Goal: Information Seeking & Learning: Learn about a topic

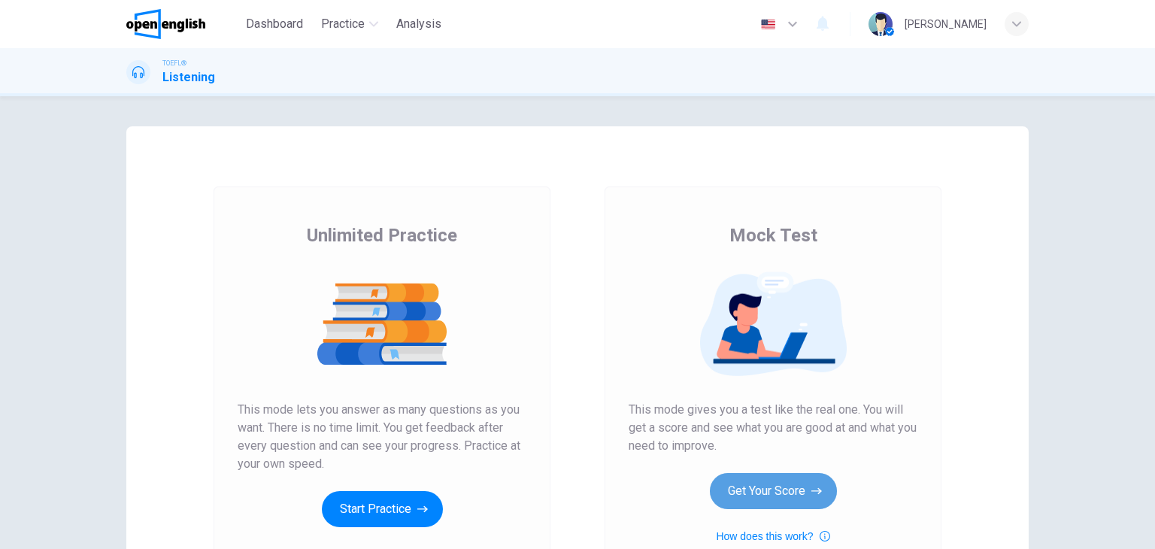
click at [783, 491] on button "Get Your Score" at bounding box center [773, 491] width 127 height 36
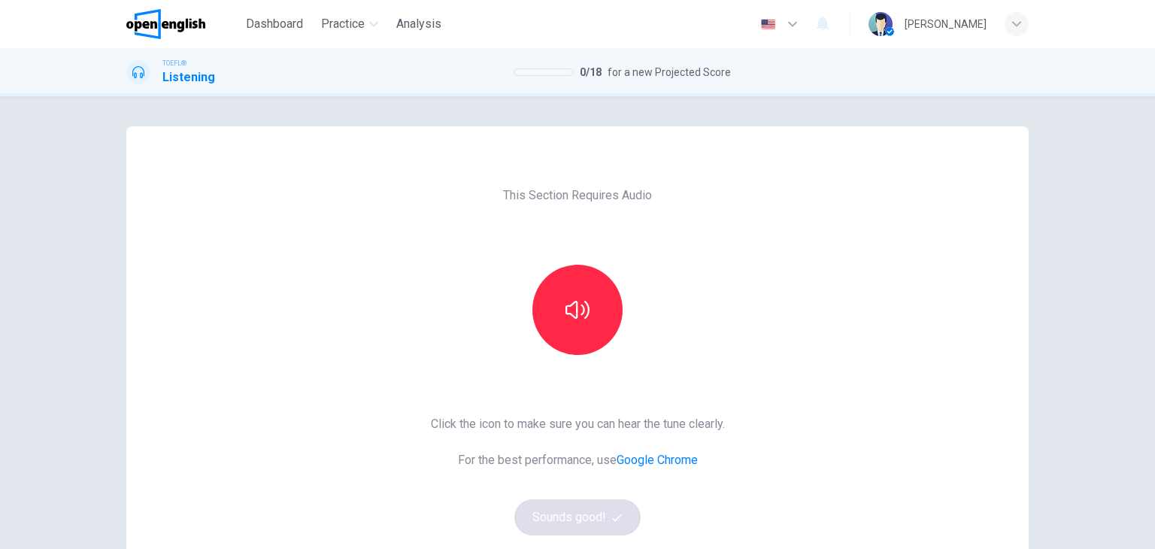
click at [592, 280] on button "button" at bounding box center [577, 310] width 90 height 90
click at [577, 507] on button "Sounds good!" at bounding box center [577, 517] width 126 height 36
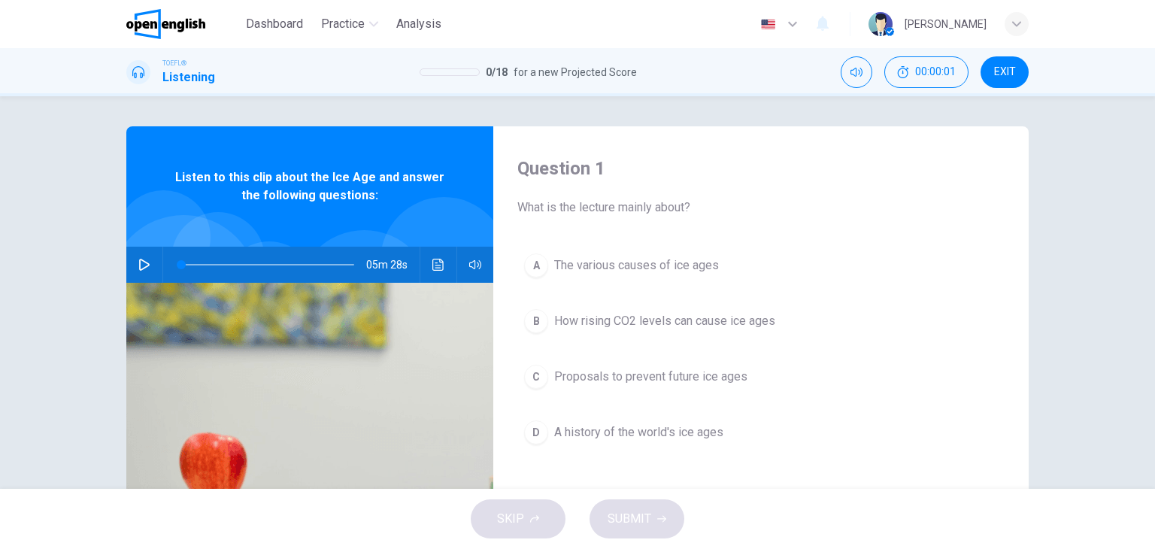
click at [132, 261] on button "button" at bounding box center [144, 265] width 24 height 36
click at [432, 268] on icon "Click to see the audio transcription" at bounding box center [438, 265] width 12 height 12
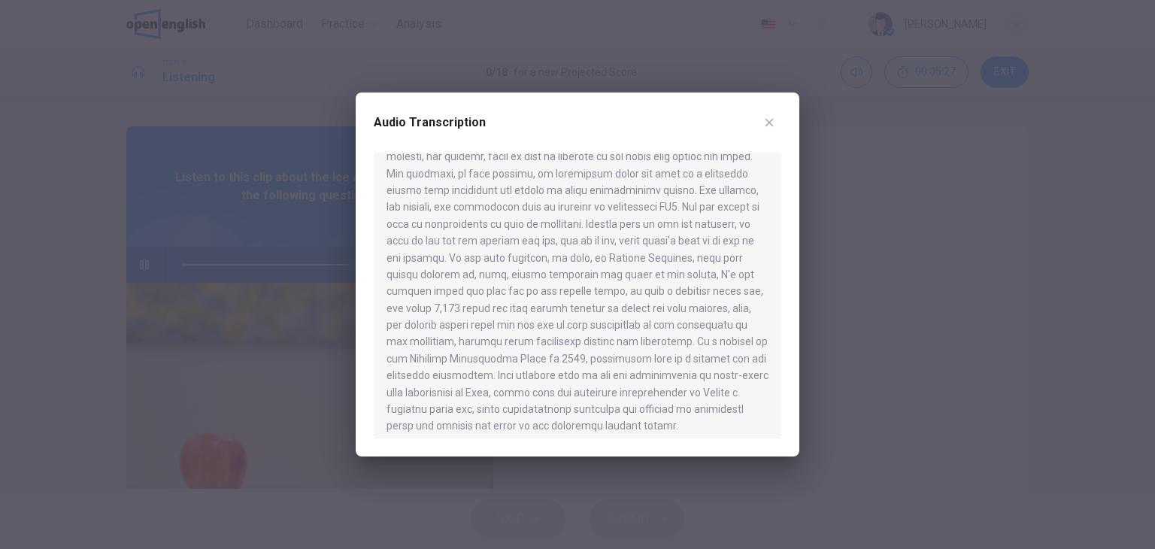
scroll to position [767, 0]
type input "*"
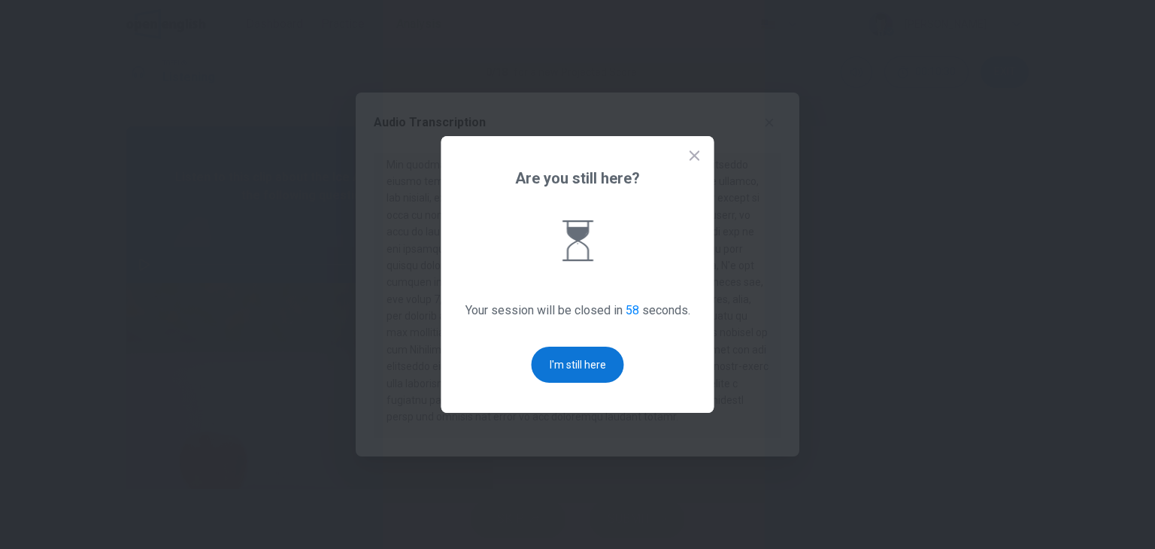
click at [595, 360] on button "I'm still here" at bounding box center [577, 365] width 92 height 36
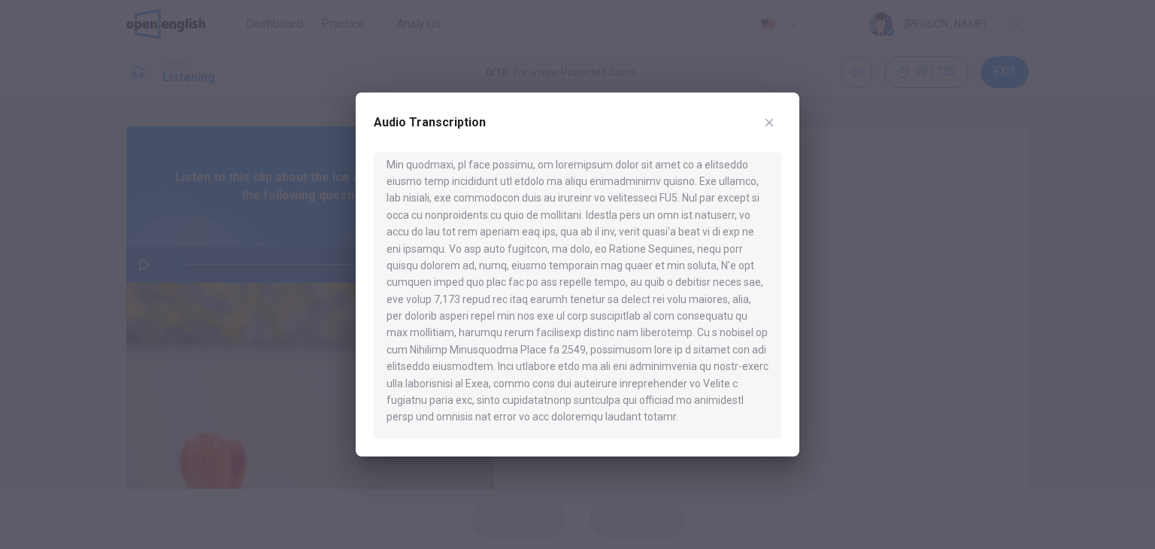
click at [1074, 310] on div at bounding box center [577, 274] width 1155 height 549
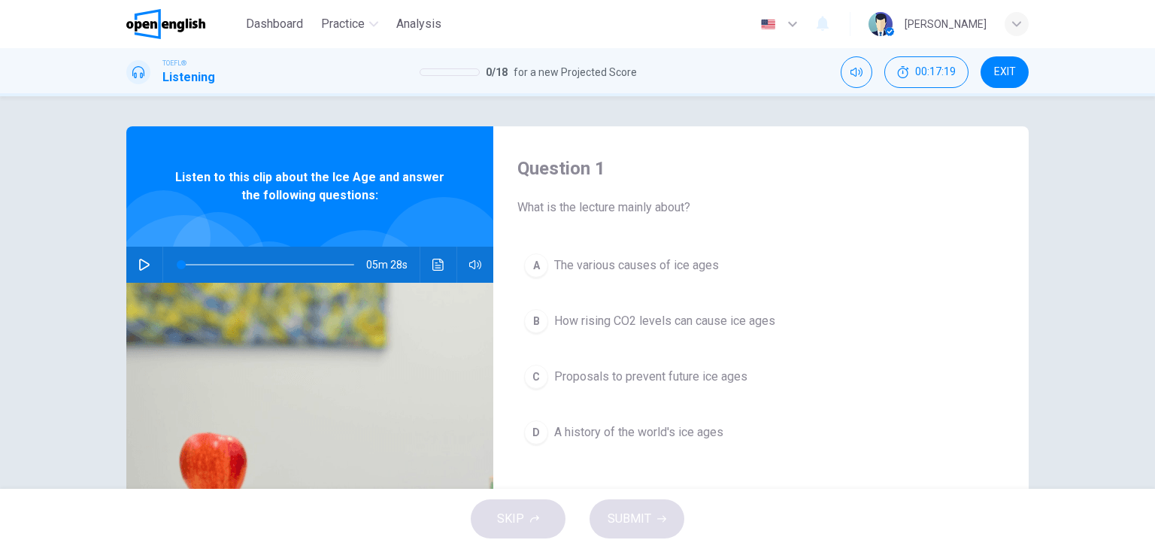
click at [674, 263] on span "The various causes of ice ages" at bounding box center [636, 265] width 165 height 18
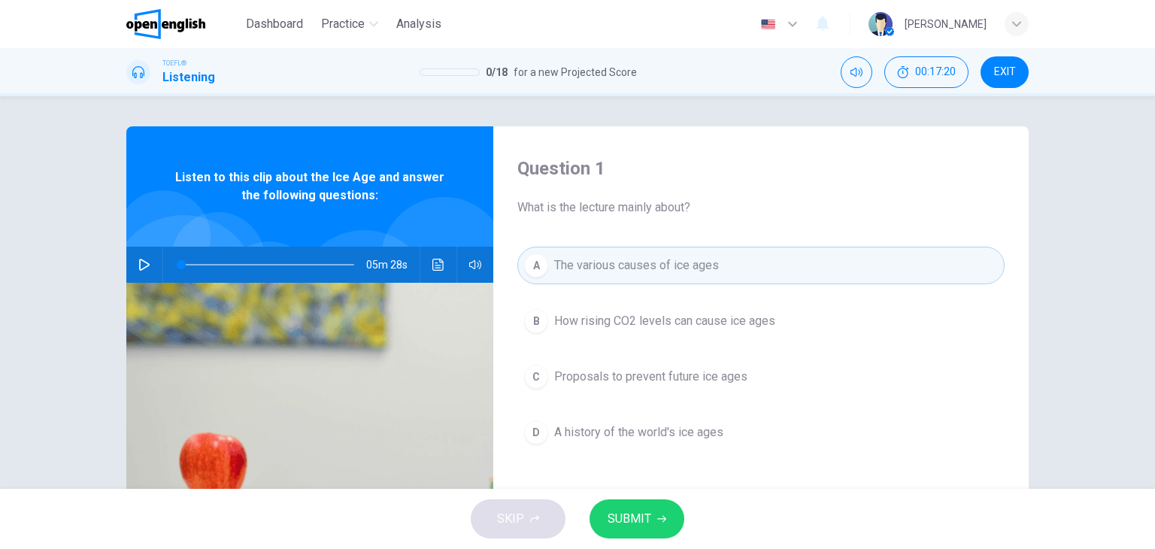
click at [641, 519] on span "SUBMIT" at bounding box center [629, 518] width 44 height 21
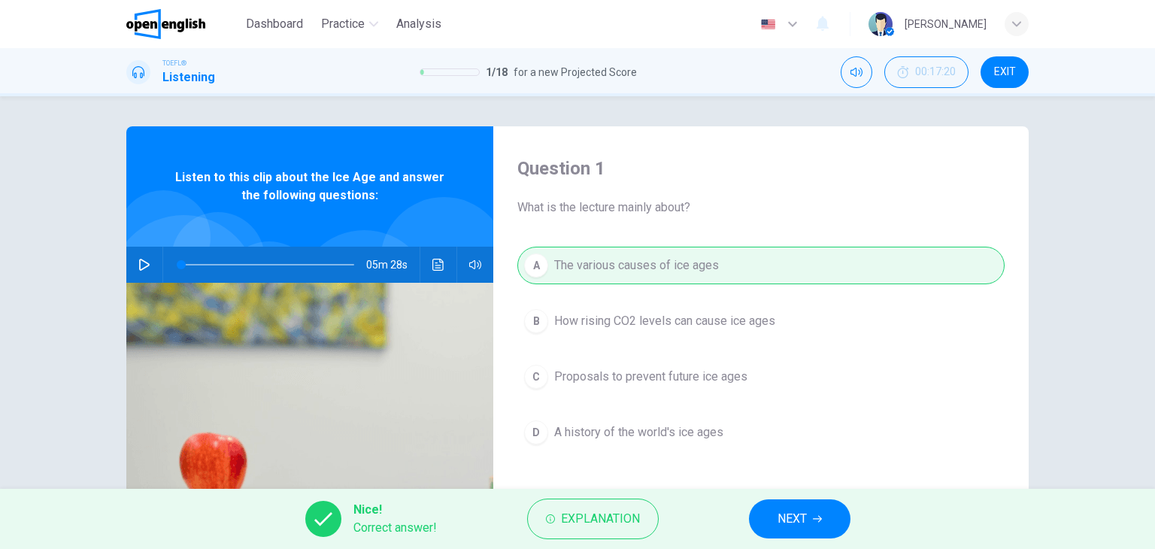
click at [825, 517] on button "NEXT" at bounding box center [799, 518] width 101 height 39
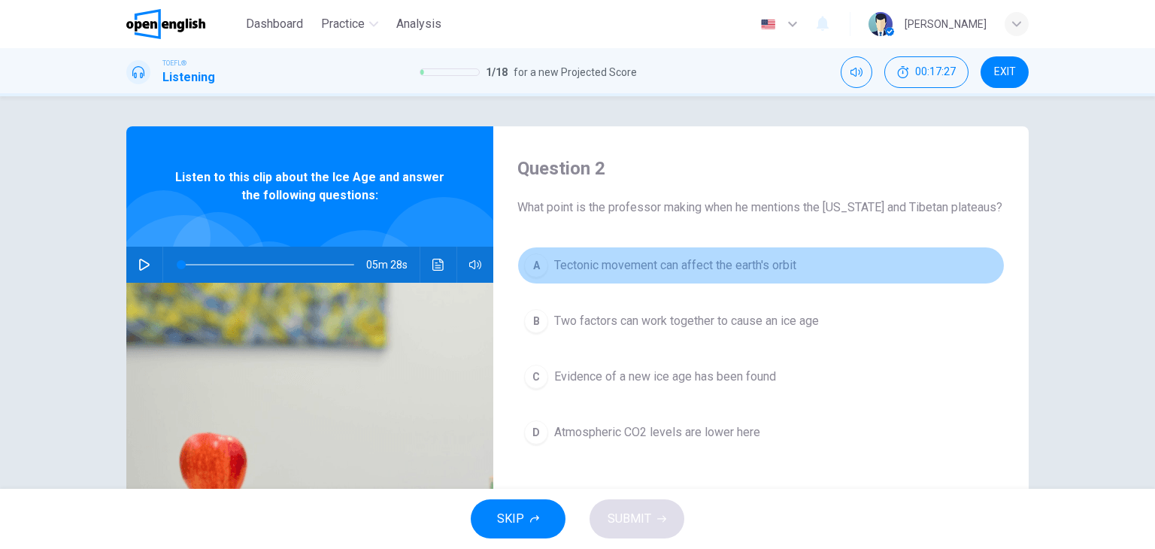
click at [670, 264] on span "Tectonic movement can affect the earth's orbit" at bounding box center [675, 265] width 242 height 18
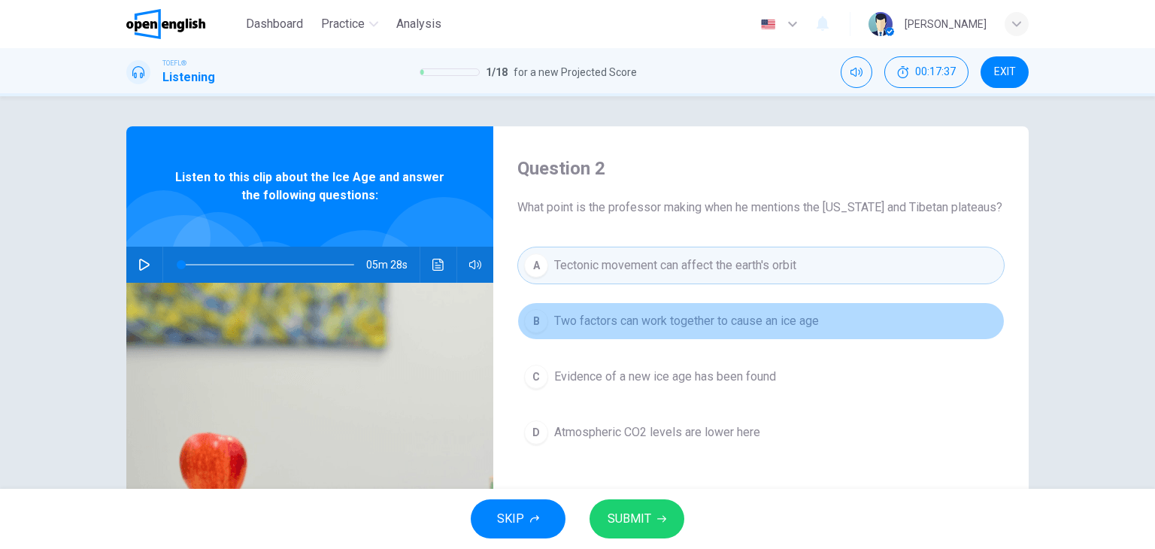
click at [730, 328] on span "Two factors can work together to cause an ice age" at bounding box center [686, 321] width 265 height 18
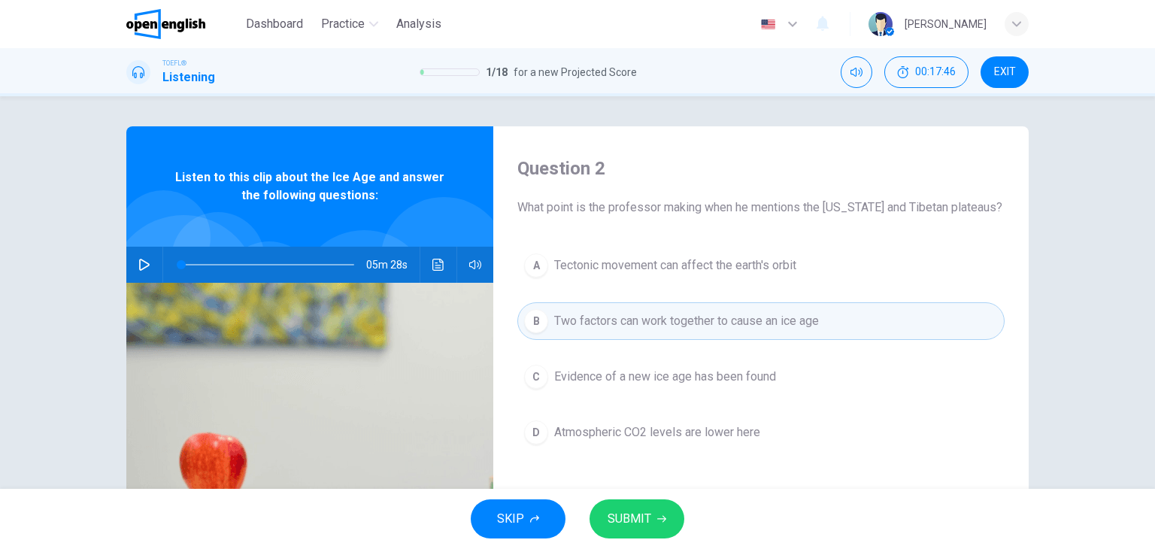
click at [728, 428] on span "Atmospheric CO2 levels are lower here" at bounding box center [657, 432] width 206 height 18
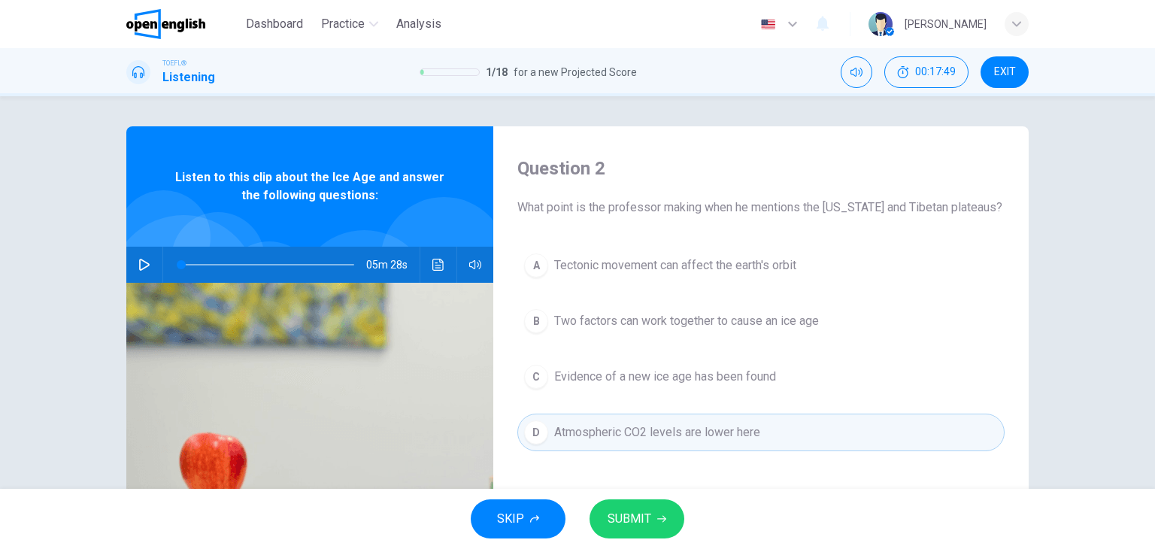
drag, startPoint x: 655, startPoint y: 506, endPoint x: 683, endPoint y: 501, distance: 27.4
click at [656, 506] on button "SUBMIT" at bounding box center [636, 518] width 95 height 39
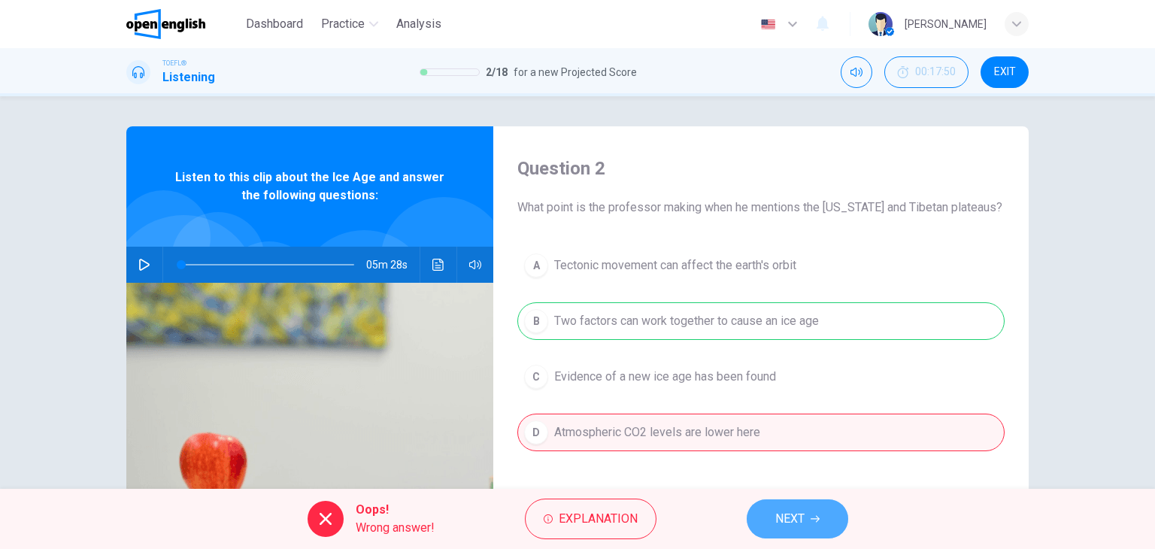
click at [817, 508] on button "NEXT" at bounding box center [796, 518] width 101 height 39
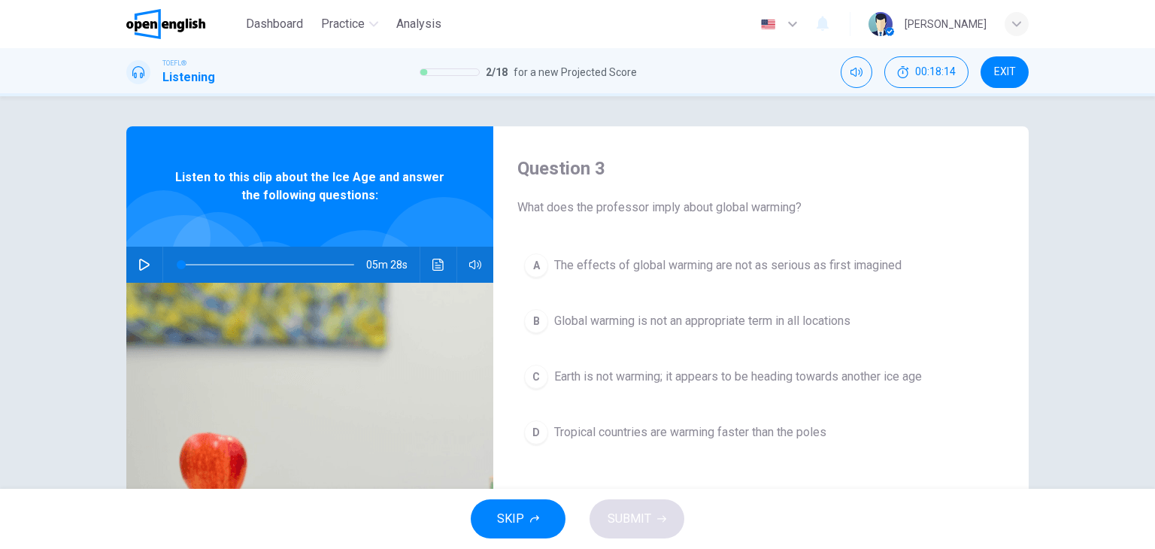
click at [773, 327] on span "Global warming is not an appropriate term in all locations" at bounding box center [702, 321] width 296 height 18
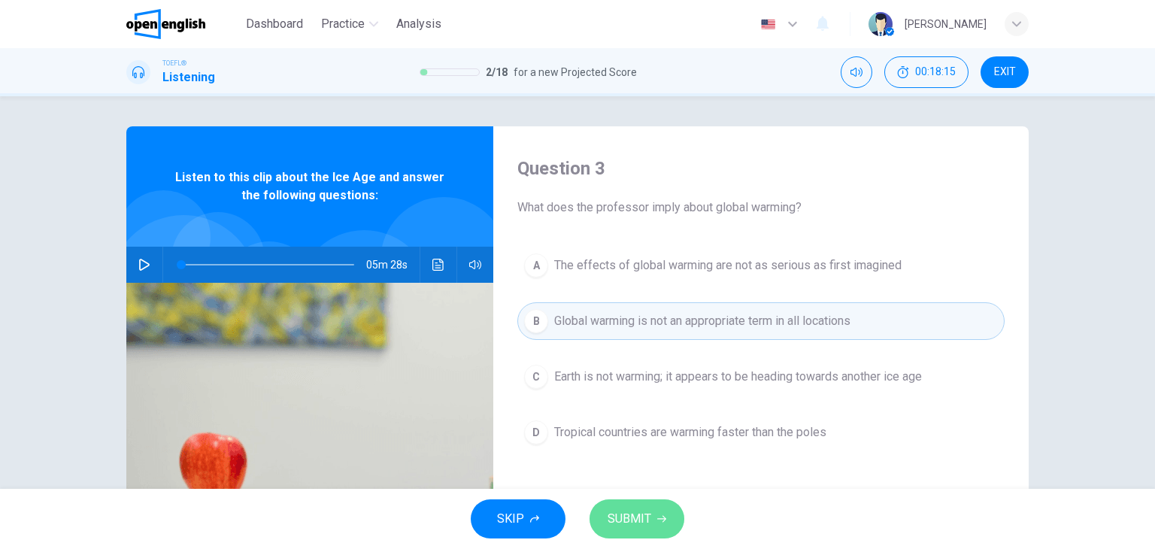
click at [653, 516] on button "SUBMIT" at bounding box center [636, 518] width 95 height 39
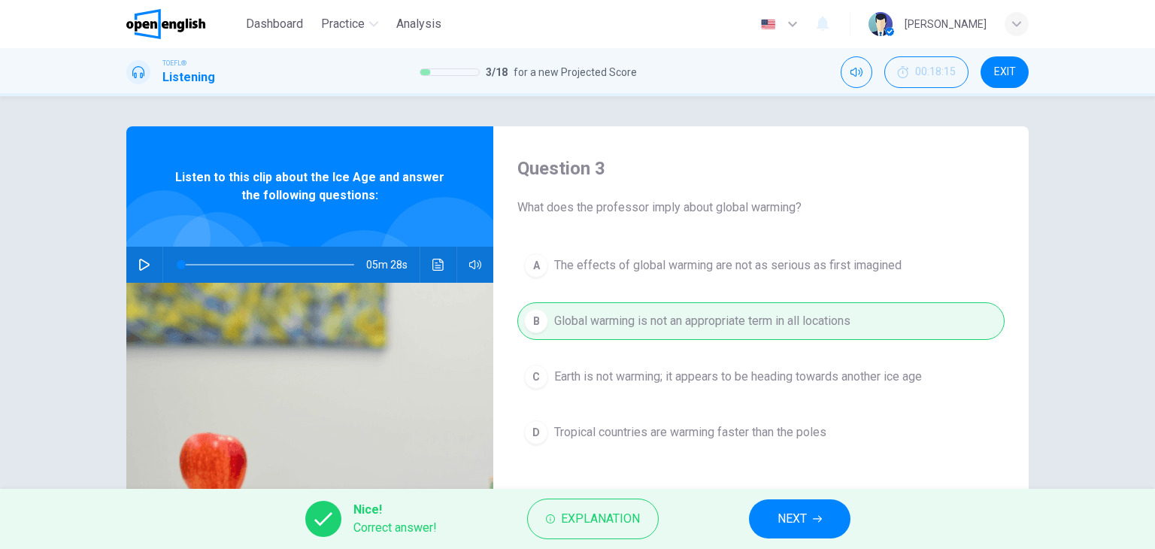
click at [808, 516] on button "NEXT" at bounding box center [799, 518] width 101 height 39
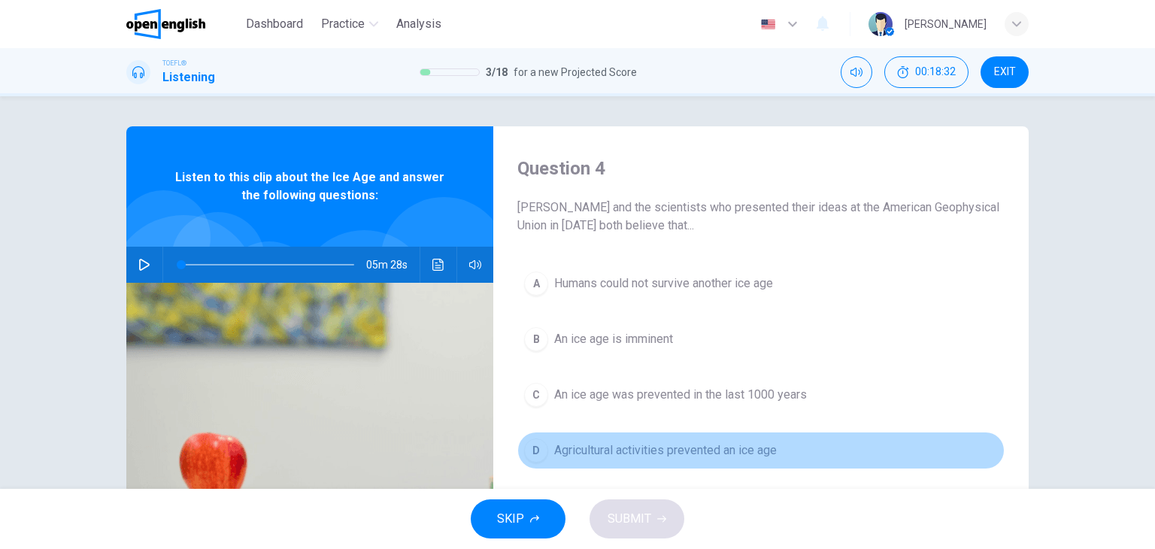
click at [655, 454] on span "Agricultural activities prevented an ice age" at bounding box center [665, 450] width 223 height 18
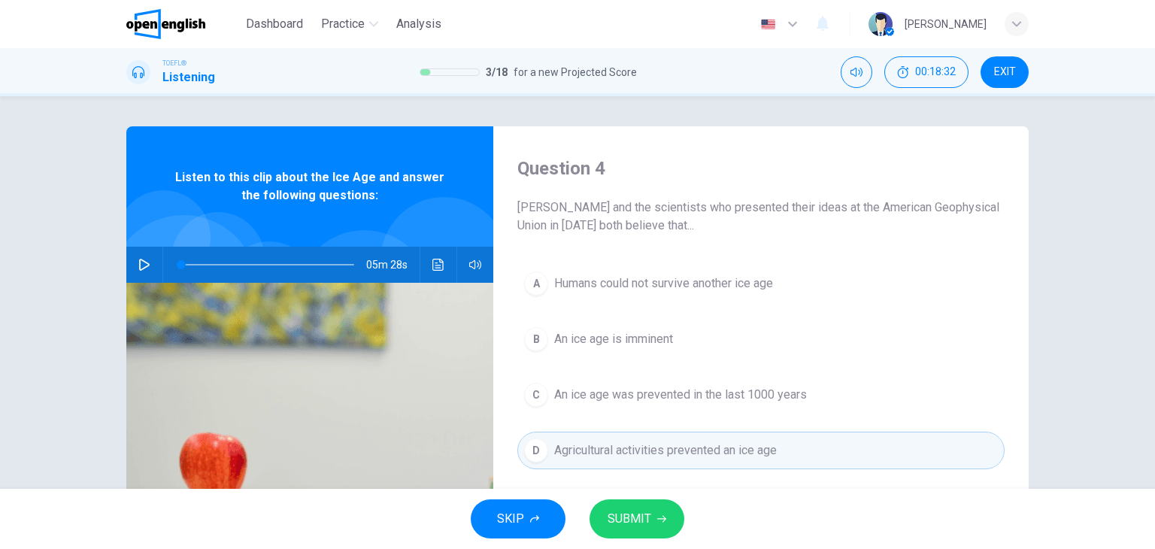
click at [640, 525] on span "SUBMIT" at bounding box center [629, 518] width 44 height 21
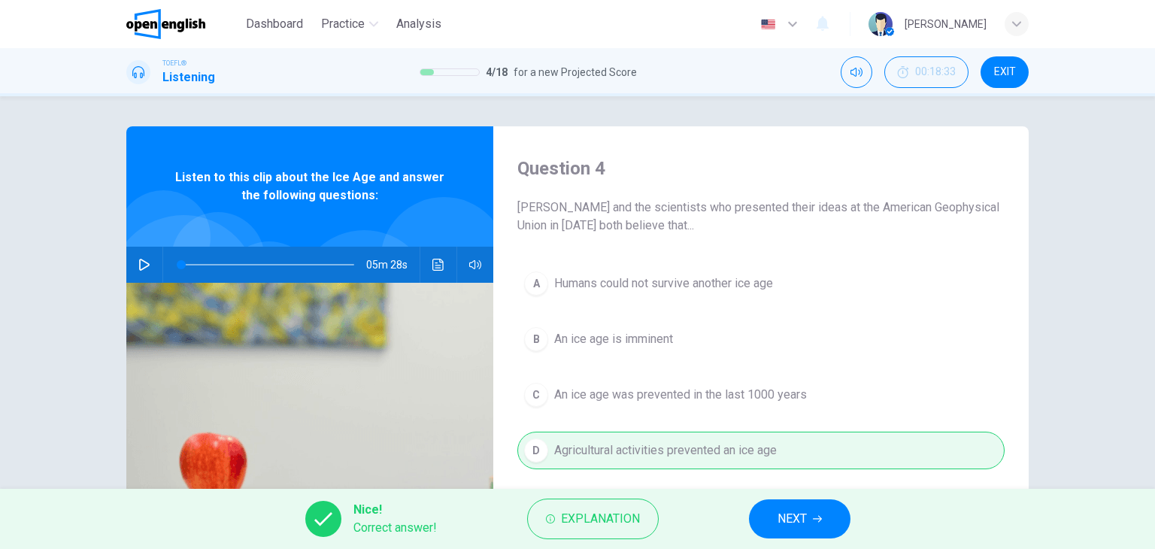
click at [801, 516] on span "NEXT" at bounding box center [791, 518] width 29 height 21
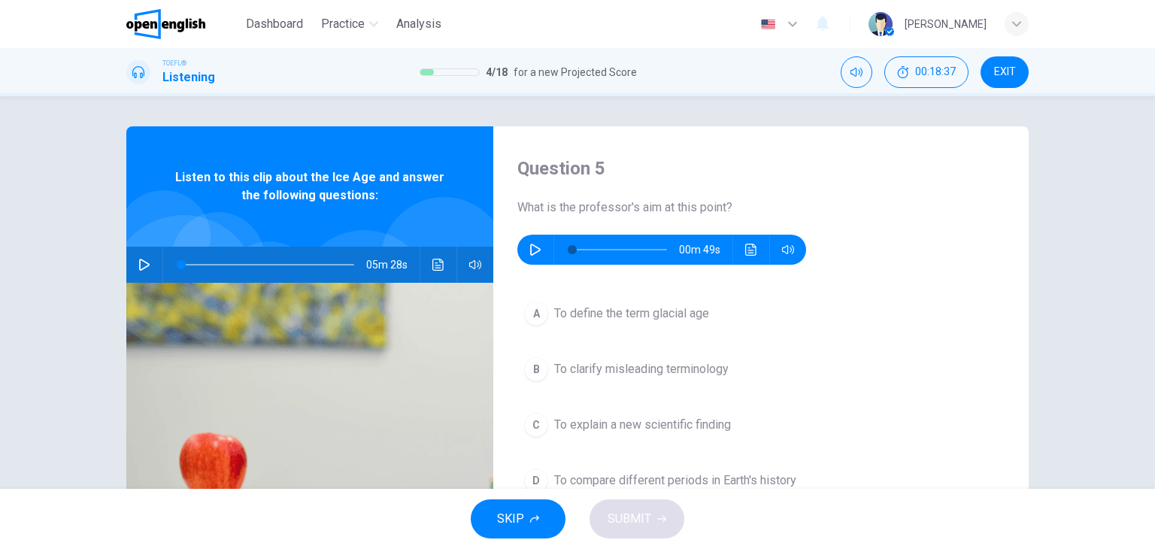
click at [535, 250] on icon "button" at bounding box center [535, 250] width 11 height 12
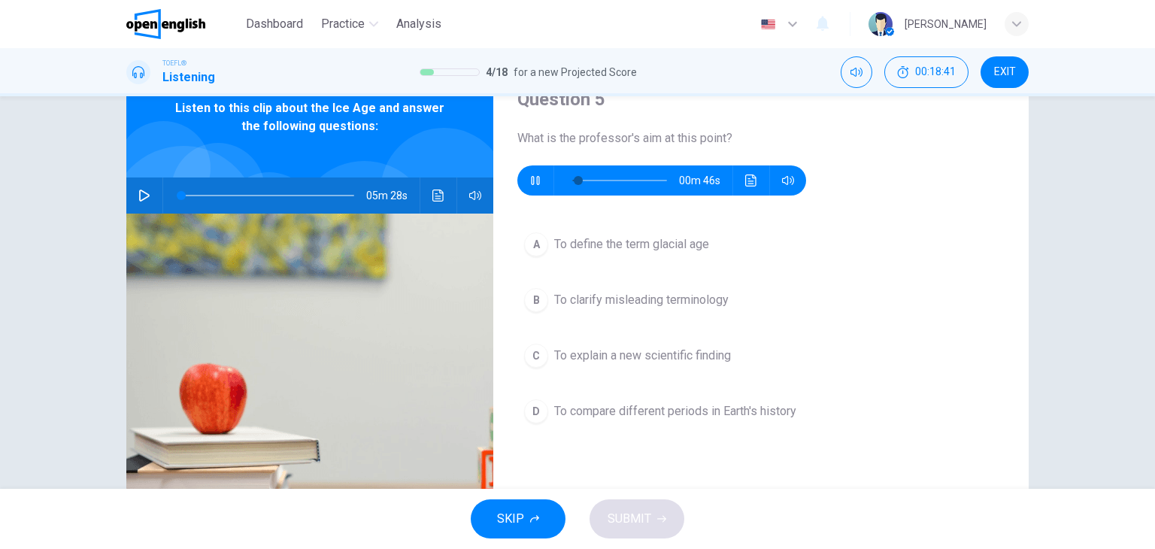
scroll to position [75, 0]
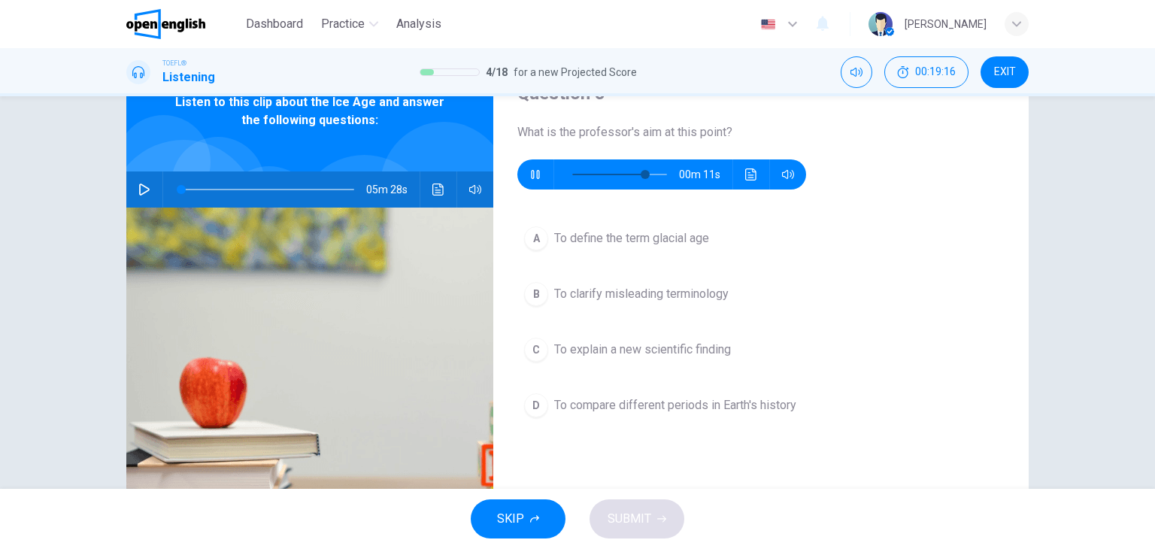
click at [695, 294] on span "To clarify misleading terminology" at bounding box center [641, 294] width 174 height 18
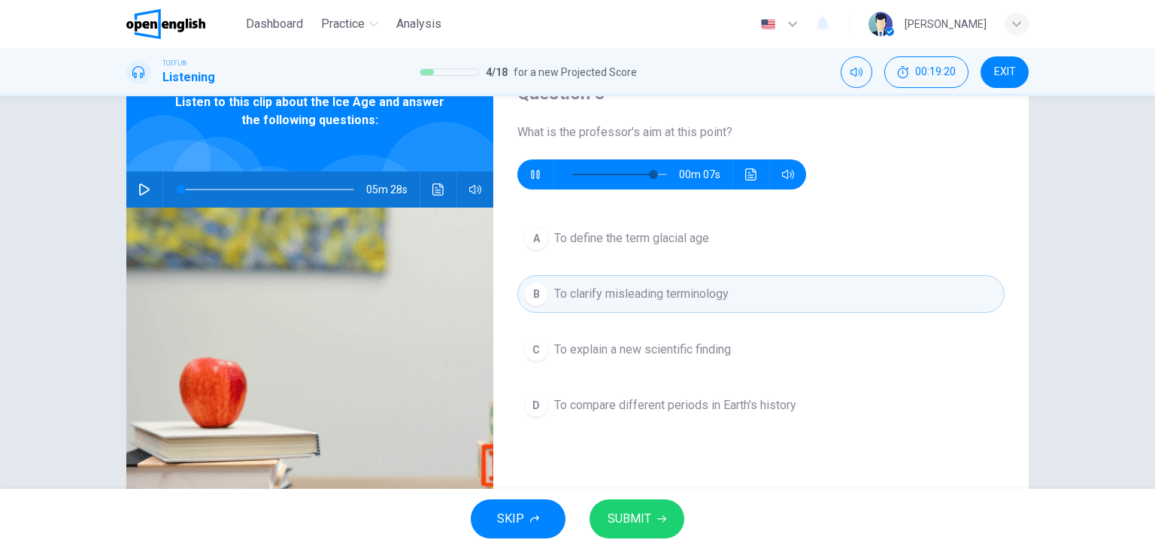
click at [750, 172] on icon "Click to see the audio transcription" at bounding box center [750, 174] width 11 height 12
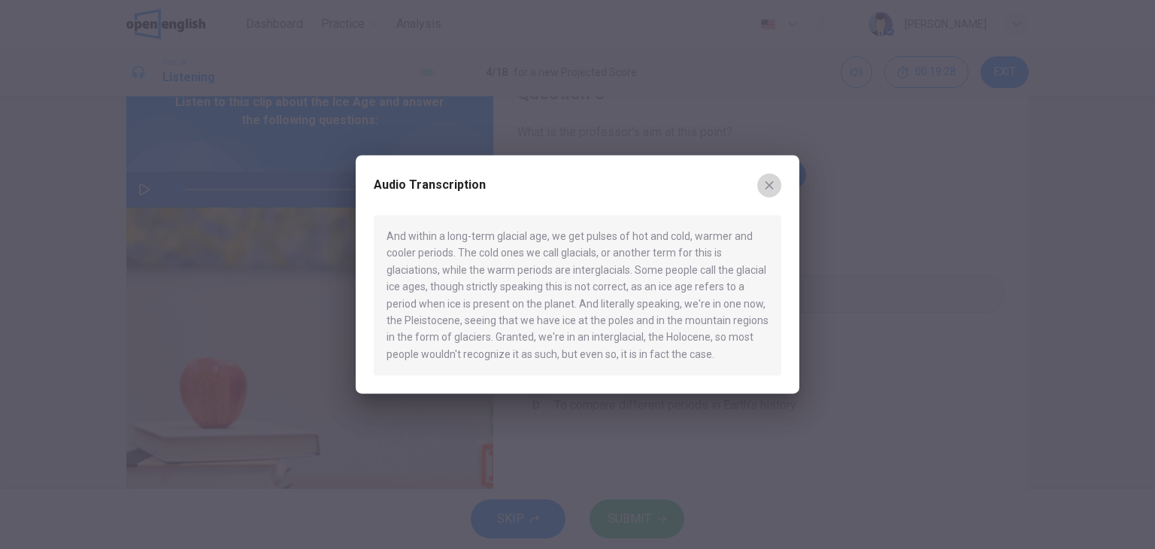
click at [772, 186] on icon "button" at bounding box center [769, 185] width 12 height 12
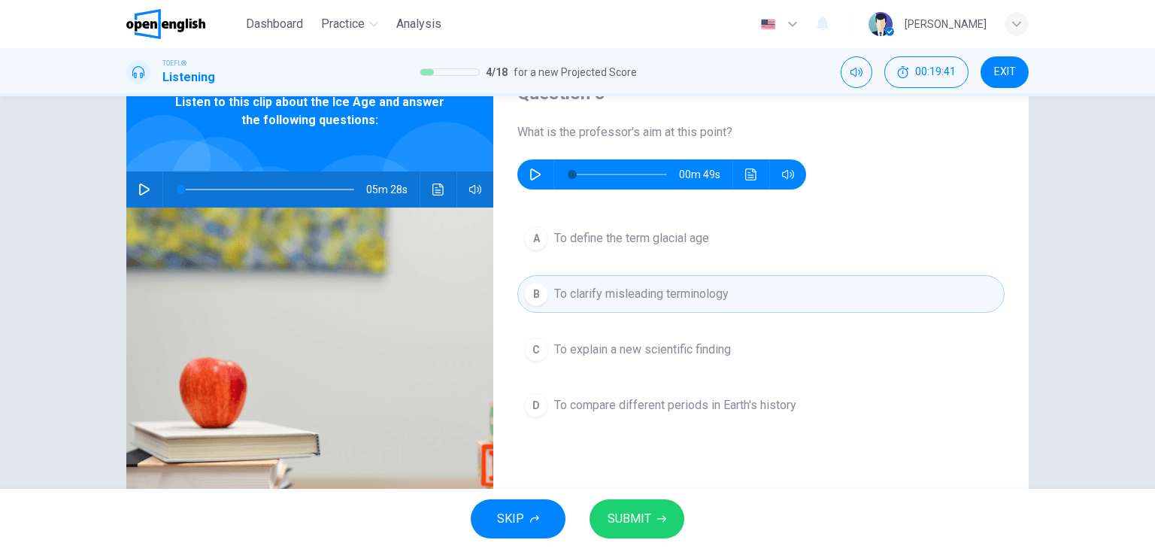
click at [619, 519] on span "SUBMIT" at bounding box center [629, 518] width 44 height 21
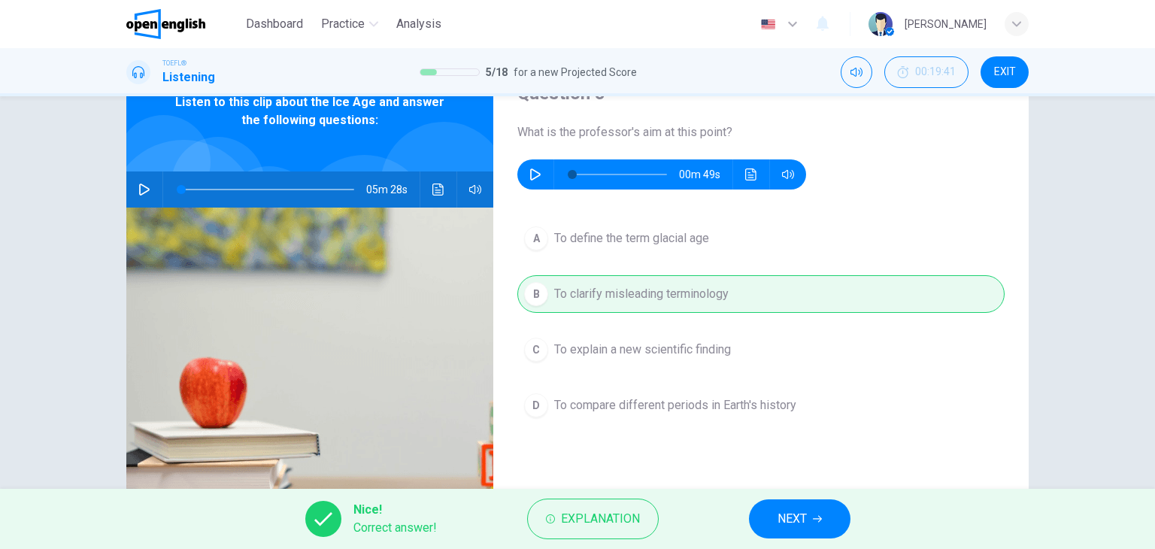
click at [782, 524] on span "NEXT" at bounding box center [791, 518] width 29 height 21
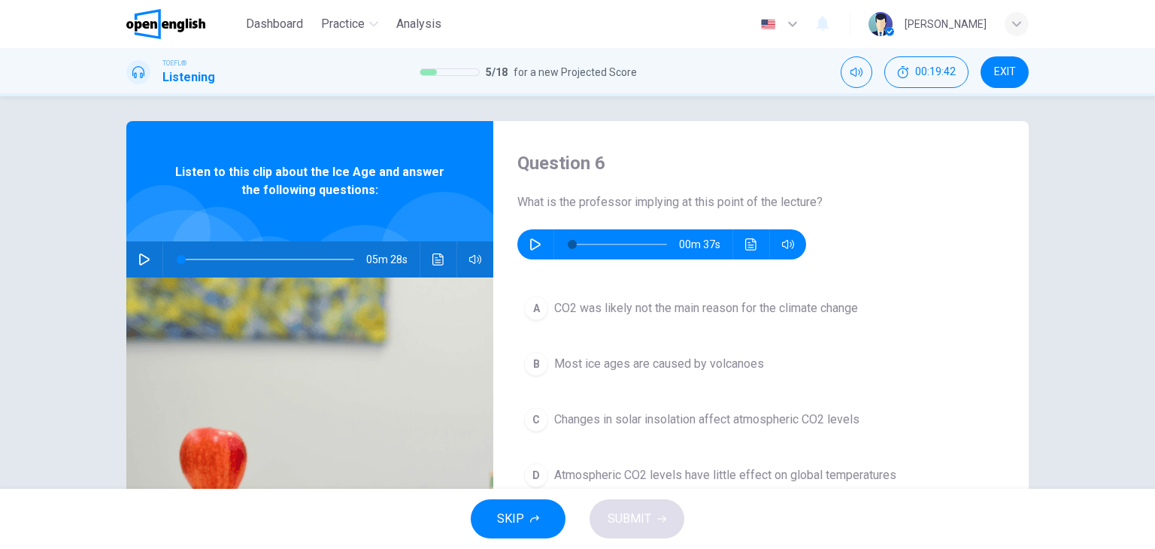
scroll to position [0, 0]
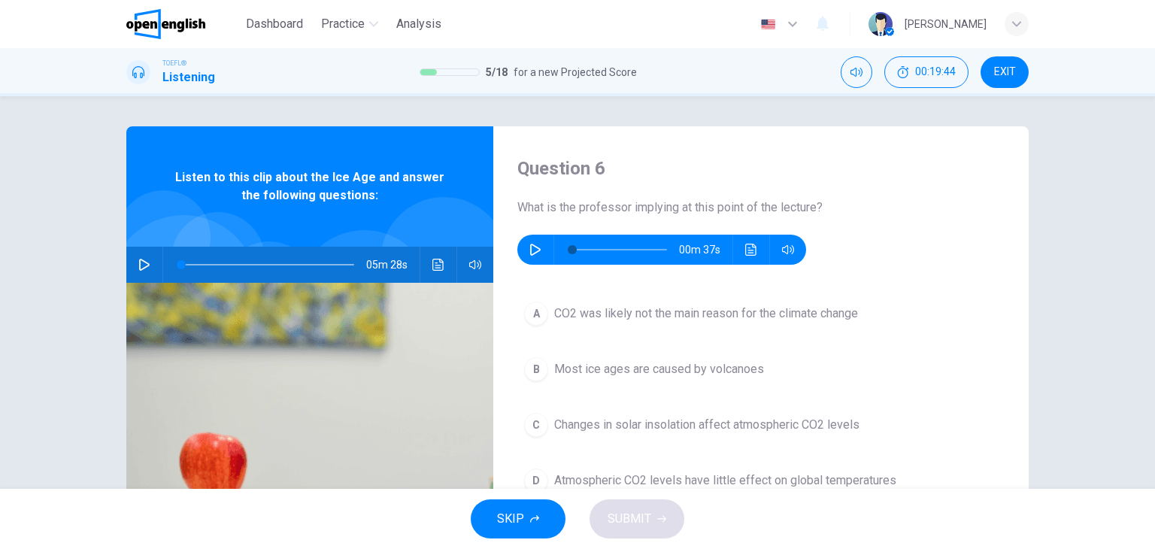
click at [530, 250] on icon "button" at bounding box center [535, 250] width 12 height 12
click at [746, 250] on icon "Click to see the audio transcription" at bounding box center [751, 250] width 12 height 12
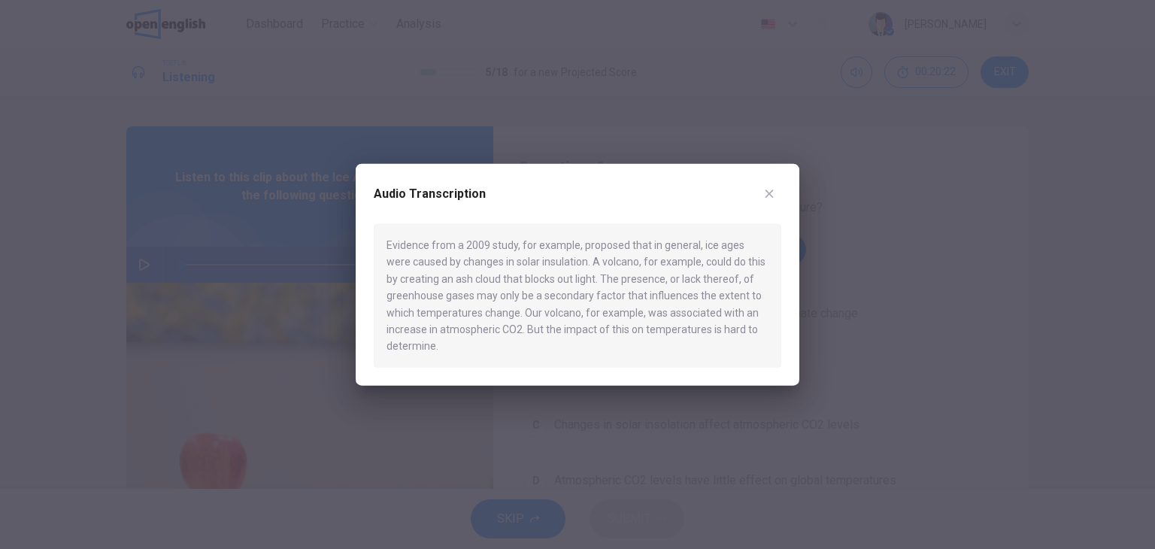
type input "*"
click at [933, 295] on div at bounding box center [577, 274] width 1155 height 549
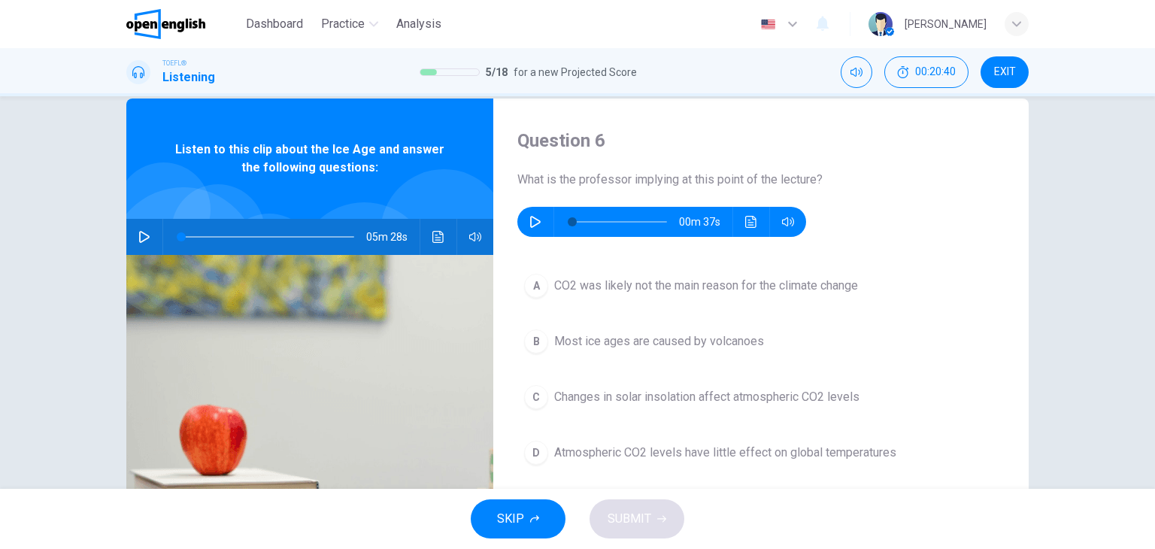
scroll to position [75, 0]
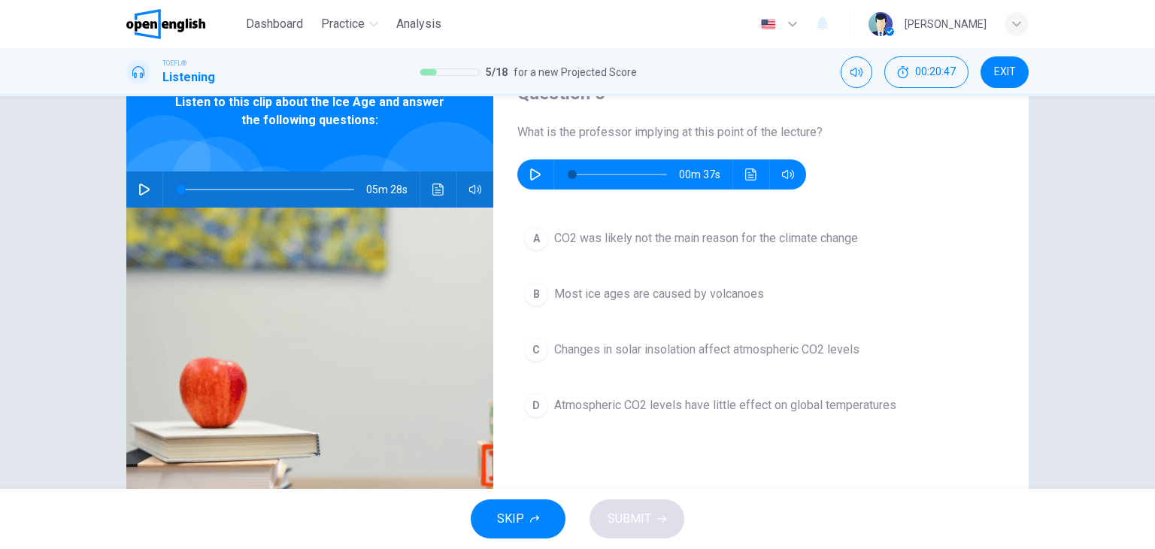
click at [704, 353] on span "Changes in solar insolation affect atmospheric CO2 levels" at bounding box center [706, 350] width 305 height 18
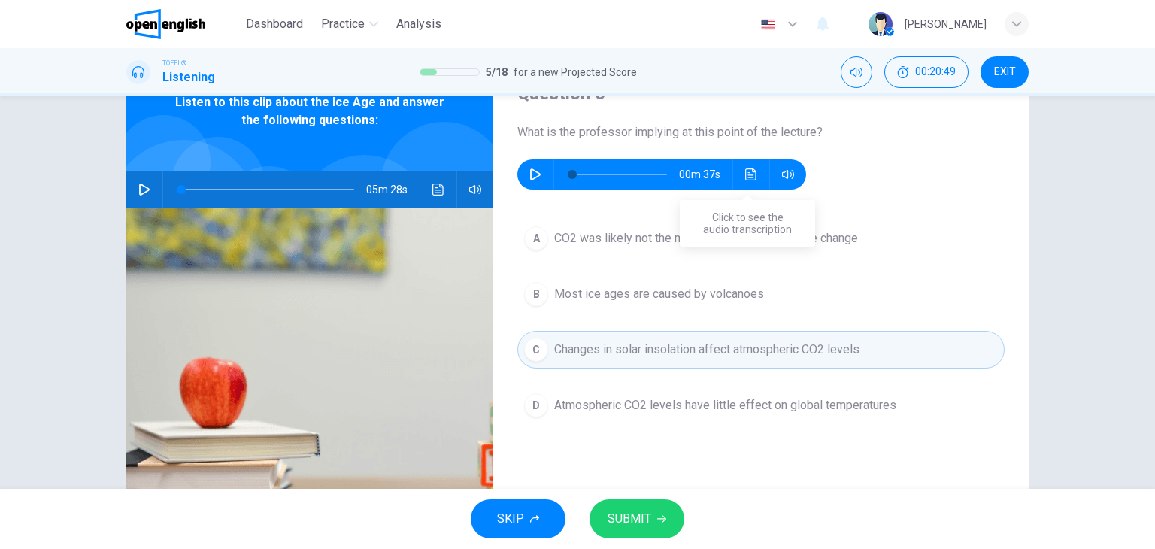
click at [750, 178] on icon "Click to see the audio transcription" at bounding box center [751, 174] width 12 height 12
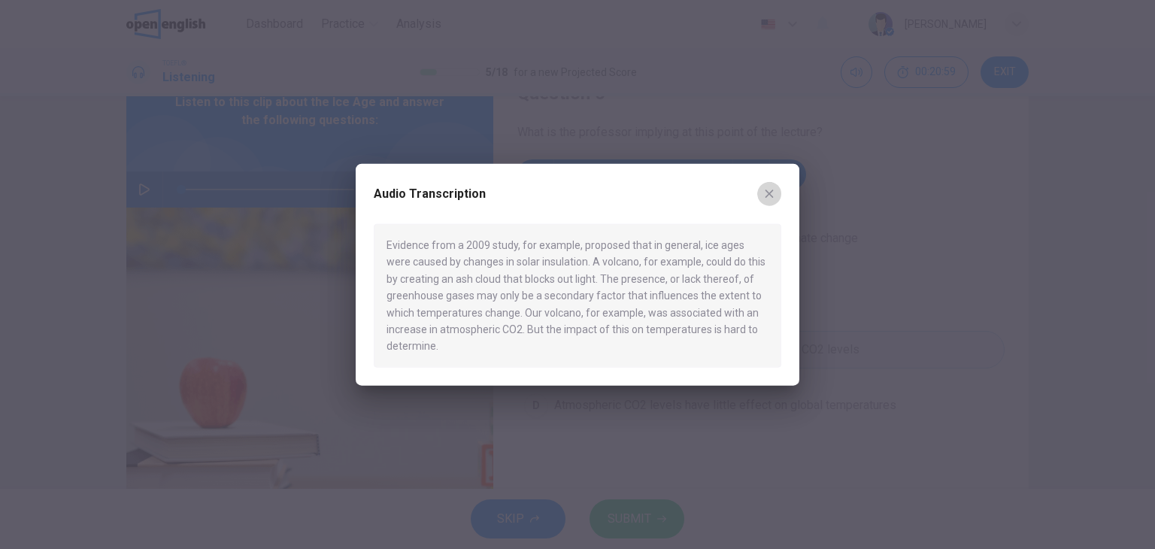
click at [775, 189] on button "button" at bounding box center [769, 194] width 24 height 24
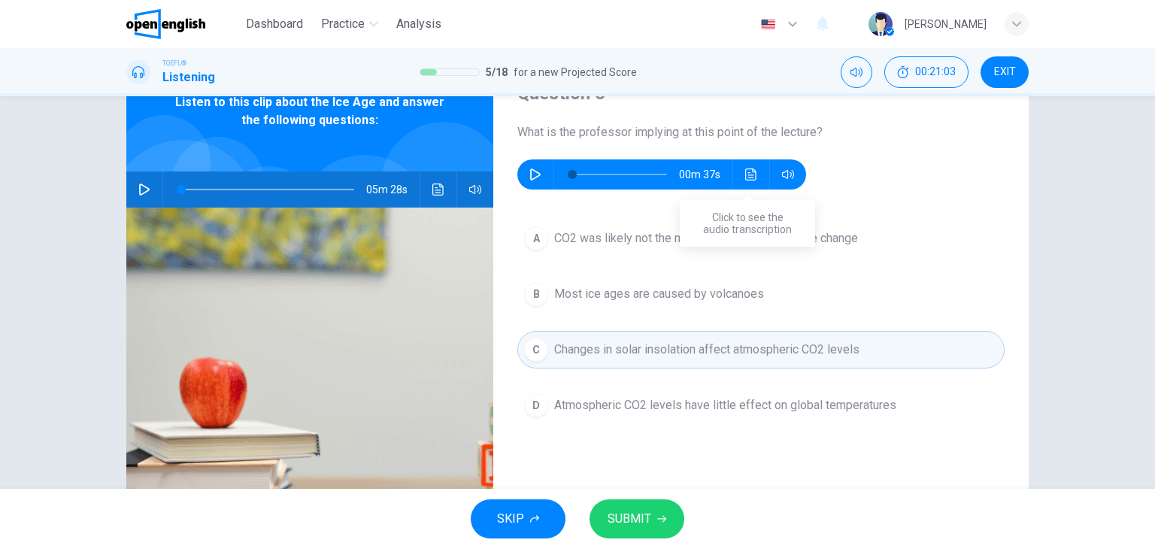
click at [749, 174] on icon "Click to see the audio transcription" at bounding box center [751, 174] width 12 height 12
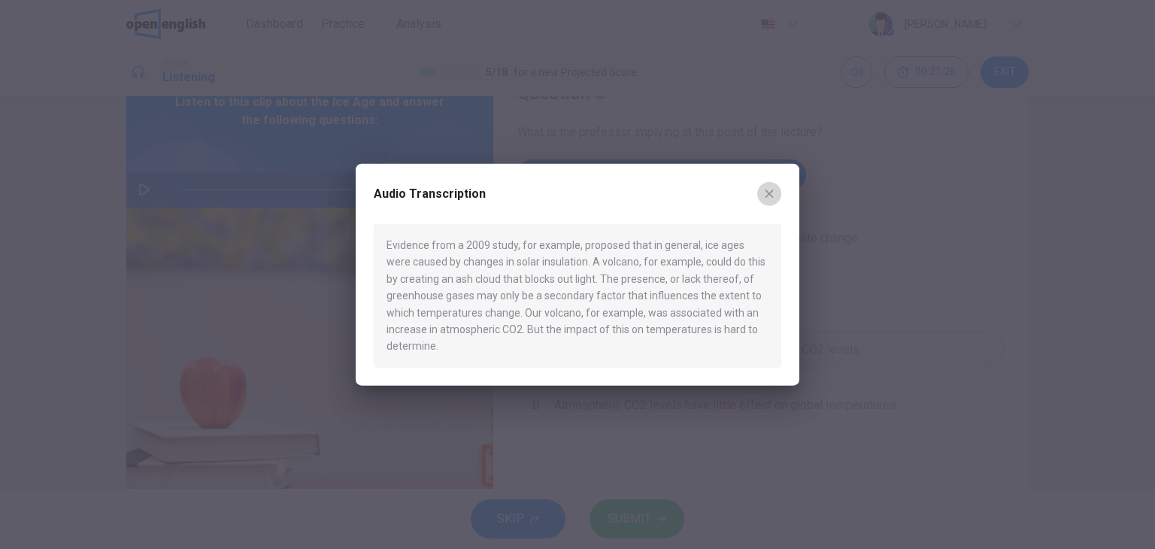
click at [769, 189] on icon "button" at bounding box center [769, 194] width 12 height 12
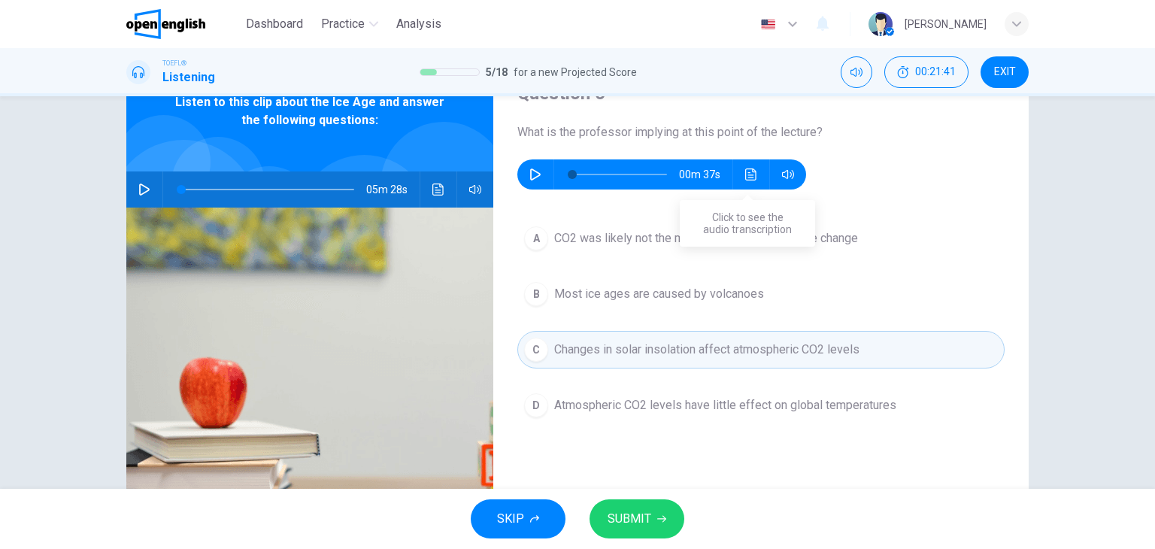
click at [749, 177] on icon "Click to see the audio transcription" at bounding box center [750, 174] width 11 height 12
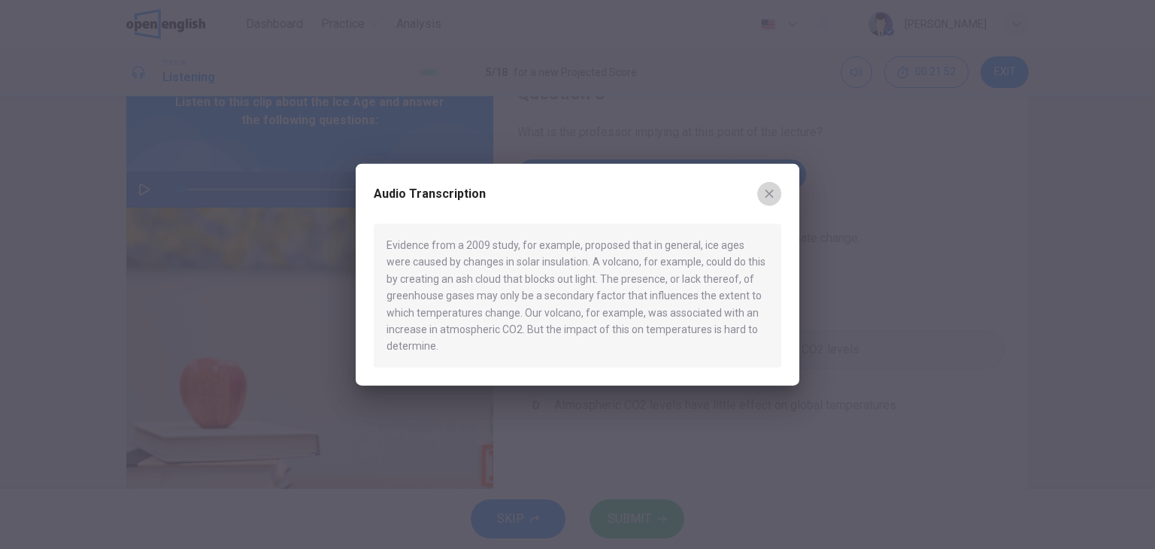
click at [772, 197] on icon "button" at bounding box center [769, 193] width 8 height 8
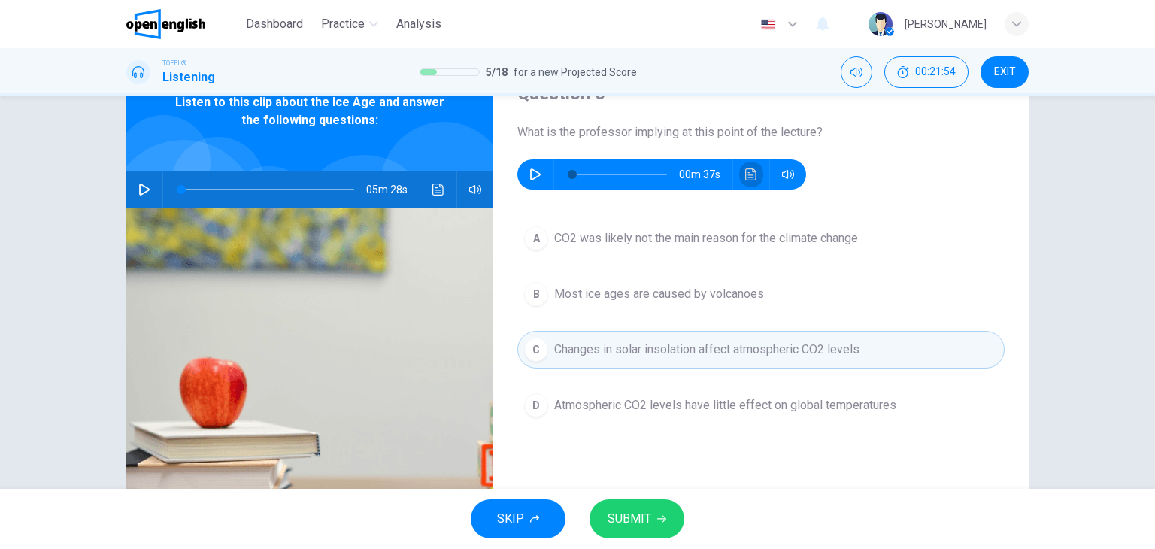
click at [748, 179] on icon "Click to see the audio transcription" at bounding box center [751, 174] width 12 height 12
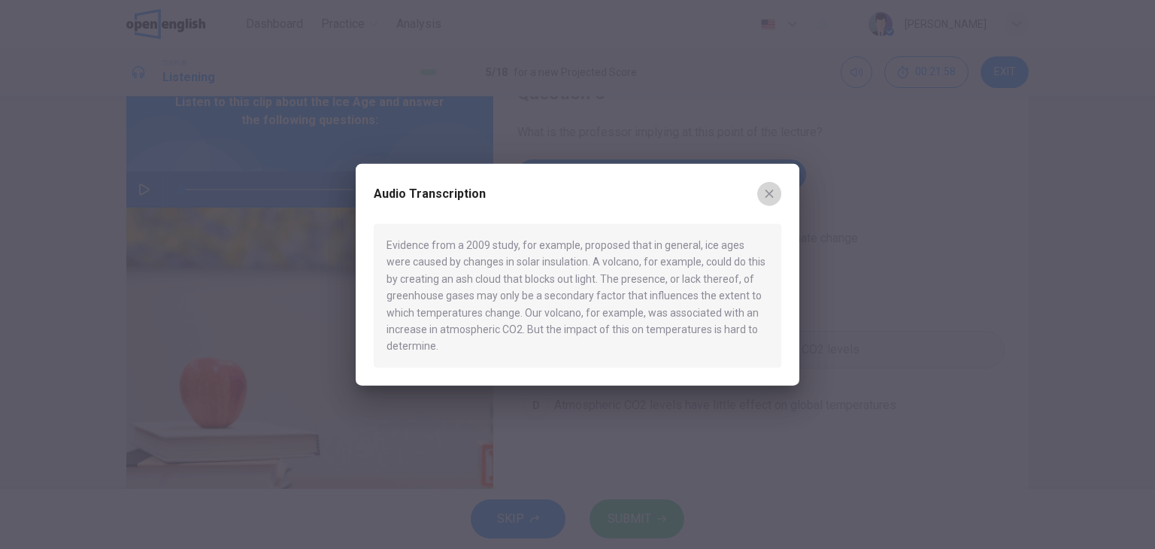
click at [765, 193] on icon "button" at bounding box center [769, 194] width 12 height 12
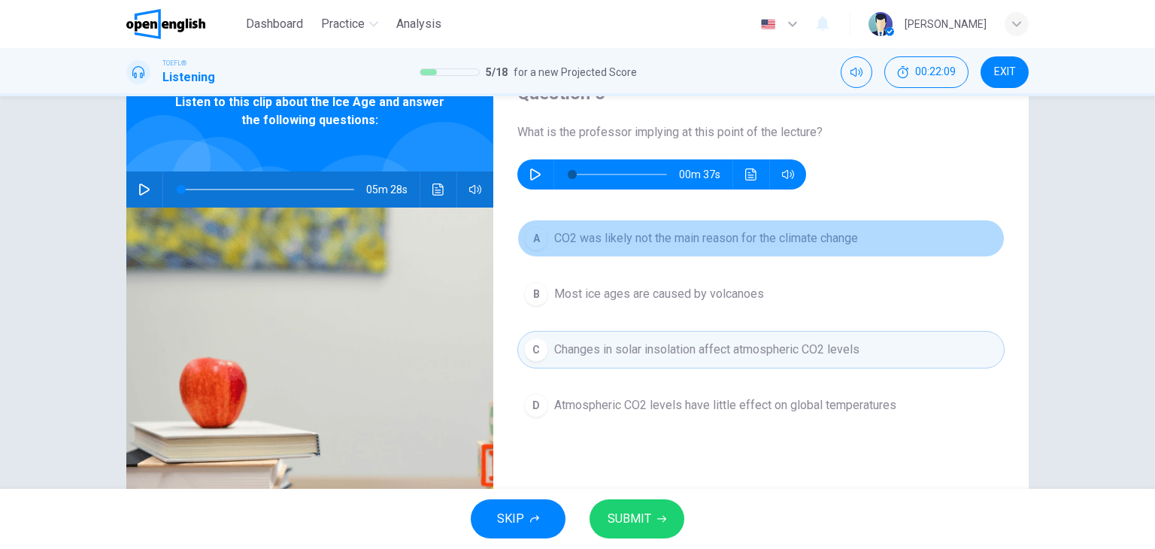
click at [764, 244] on span "CO2 was likely not the main reason for the climate change" at bounding box center [706, 238] width 304 height 18
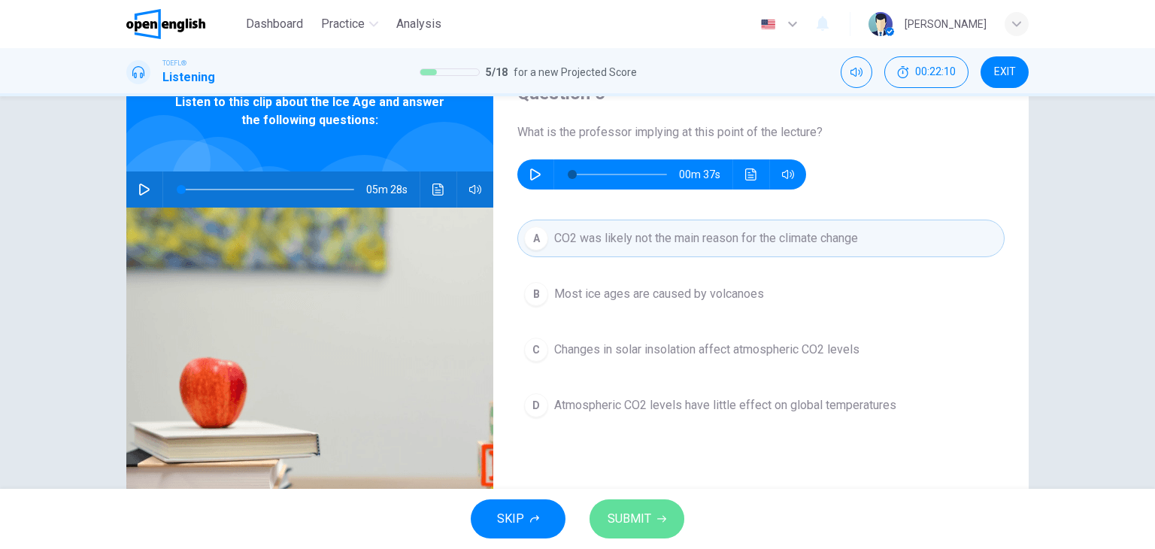
click at [649, 507] on button "SUBMIT" at bounding box center [636, 518] width 95 height 39
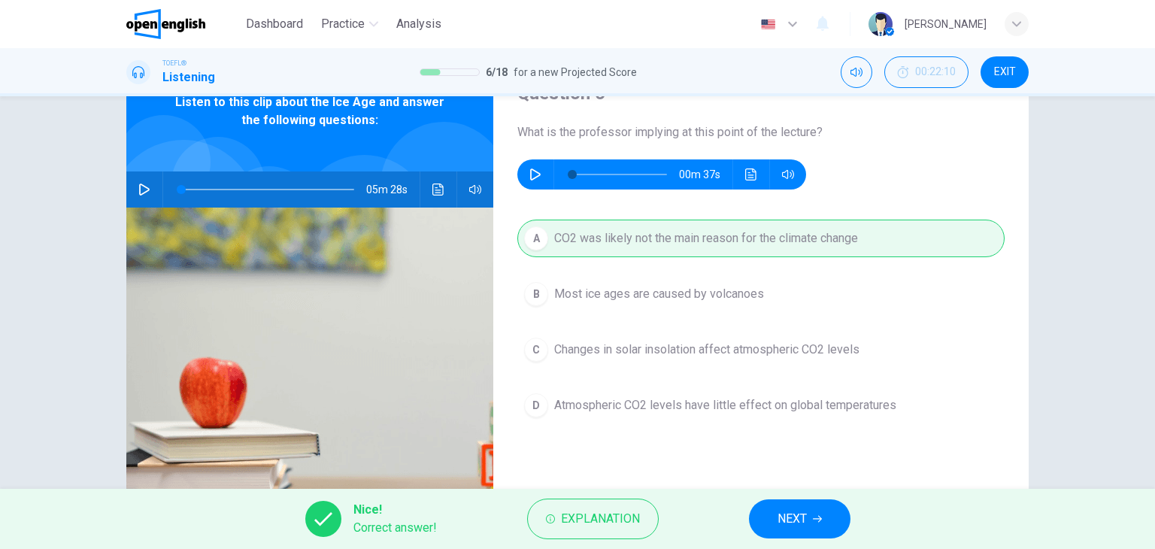
click at [824, 519] on button "NEXT" at bounding box center [799, 518] width 101 height 39
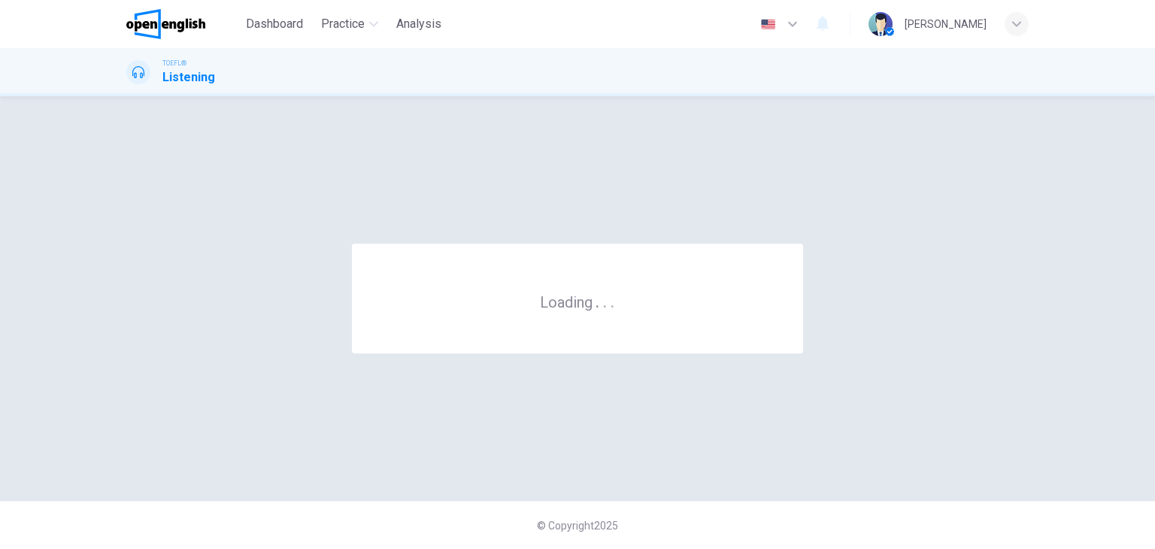
scroll to position [0, 0]
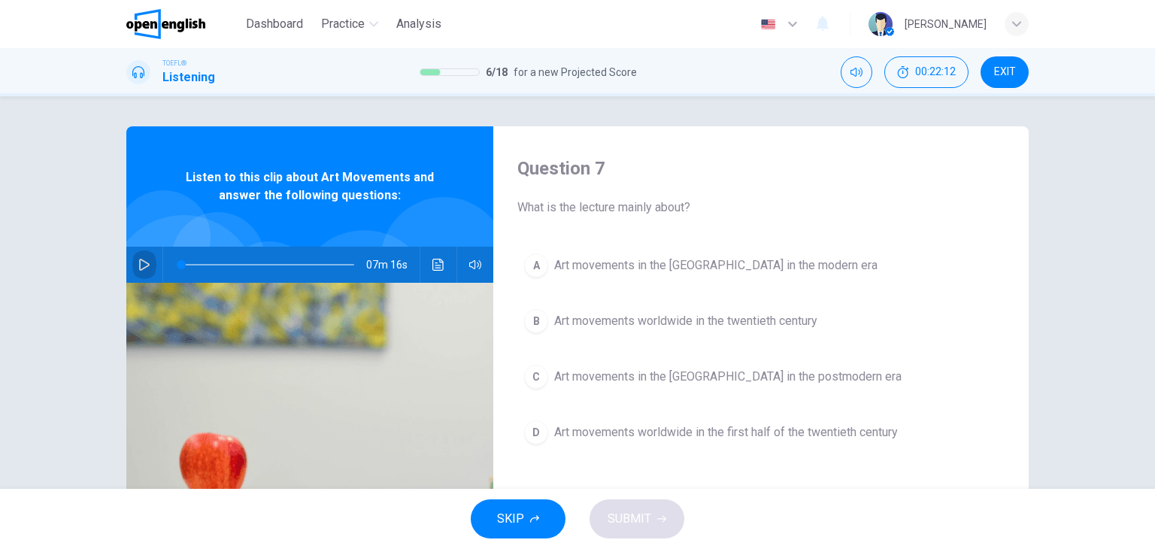
click at [144, 264] on icon "button" at bounding box center [144, 265] width 11 height 12
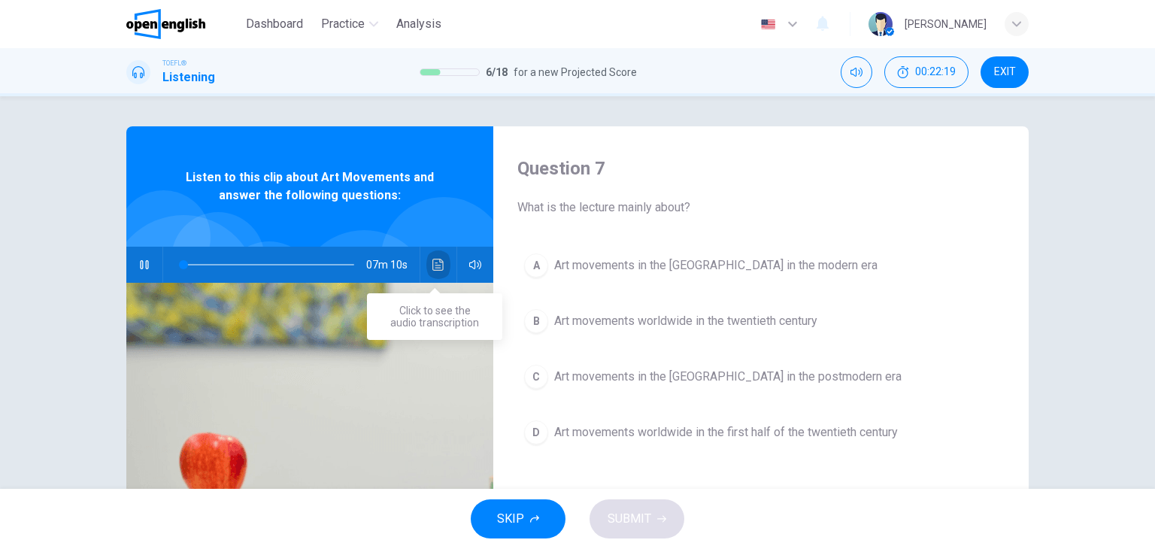
click at [427, 265] on button "Click to see the audio transcription" at bounding box center [438, 265] width 24 height 36
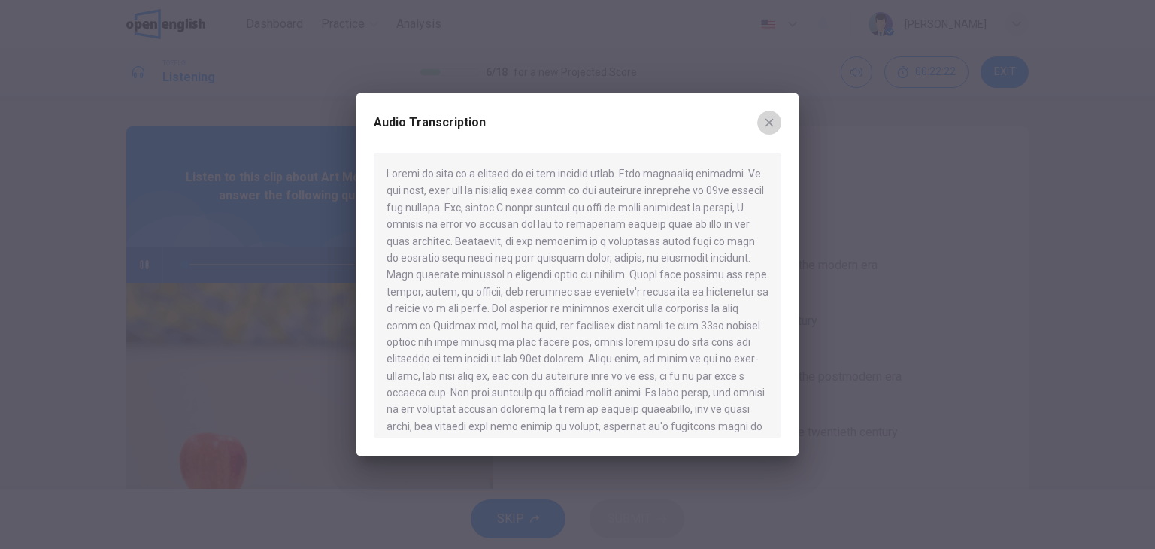
click at [773, 117] on icon "button" at bounding box center [769, 123] width 12 height 12
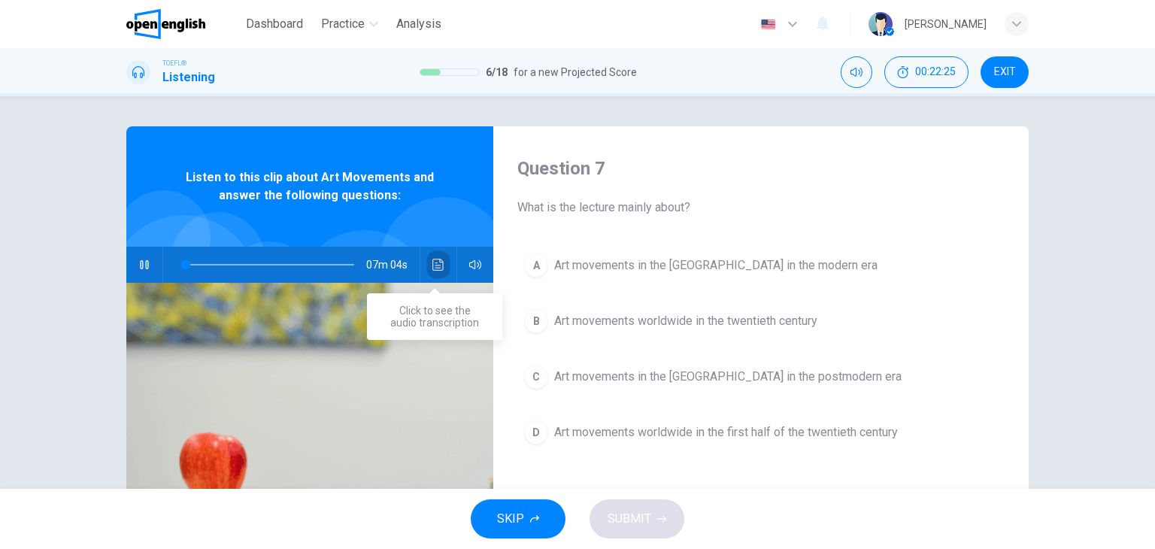
click at [440, 265] on icon "Click to see the audio transcription" at bounding box center [438, 265] width 12 height 12
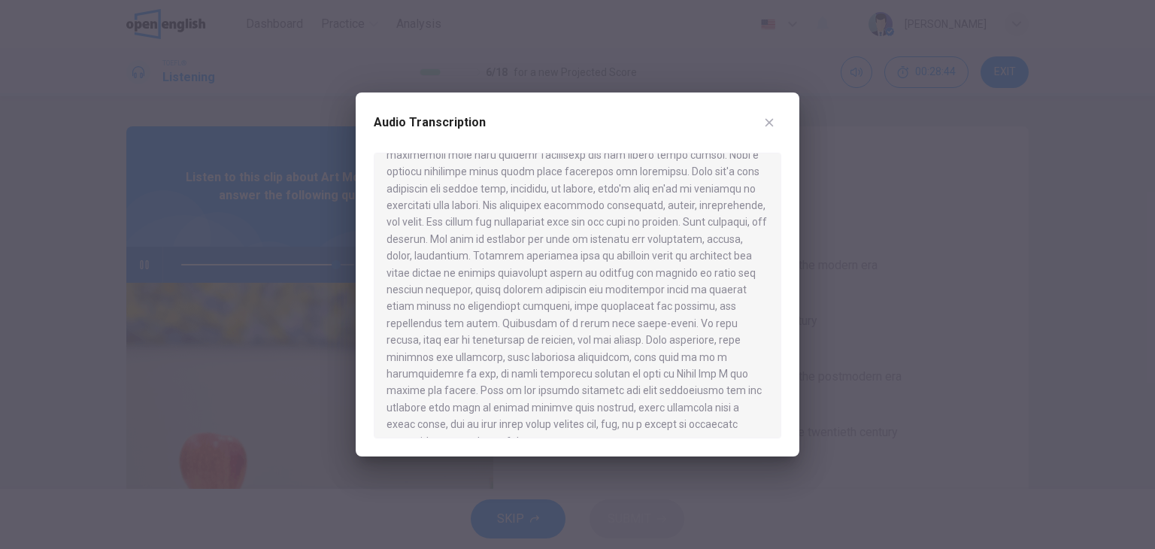
scroll to position [968, 0]
click at [769, 114] on button "button" at bounding box center [769, 122] width 24 height 24
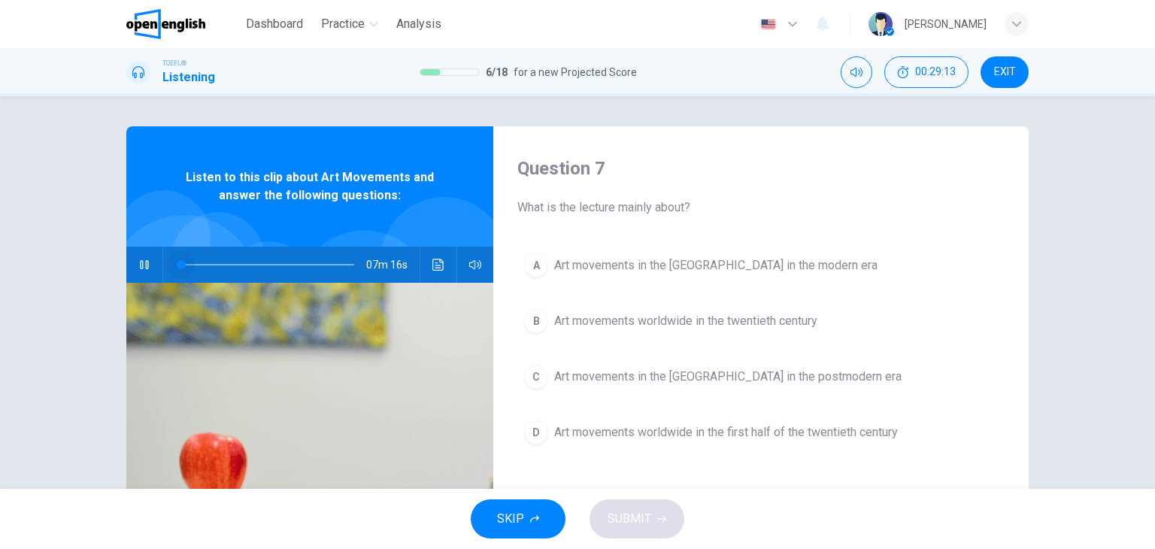
drag, startPoint x: 344, startPoint y: 264, endPoint x: 115, endPoint y: 268, distance: 229.3
click at [129, 267] on div "07m 16s" at bounding box center [309, 265] width 367 height 36
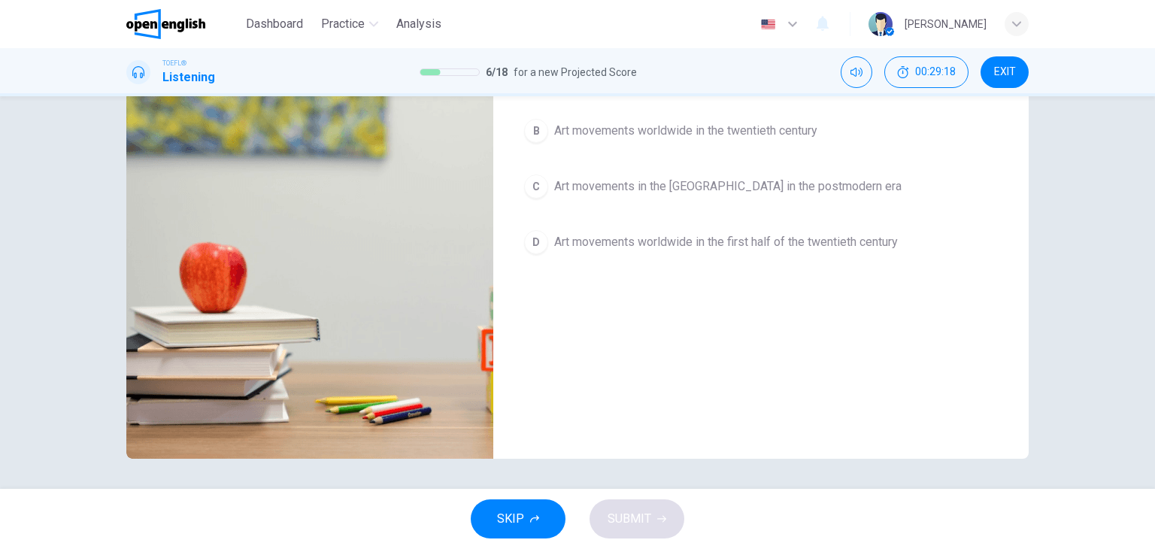
scroll to position [0, 0]
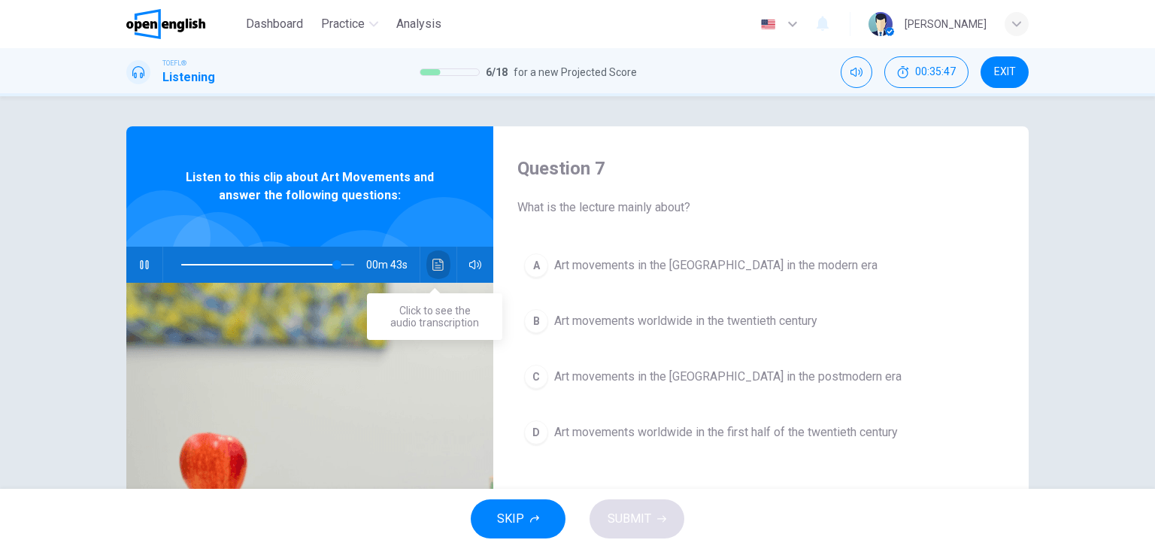
click at [434, 263] on icon "Click to see the audio transcription" at bounding box center [438, 265] width 12 height 12
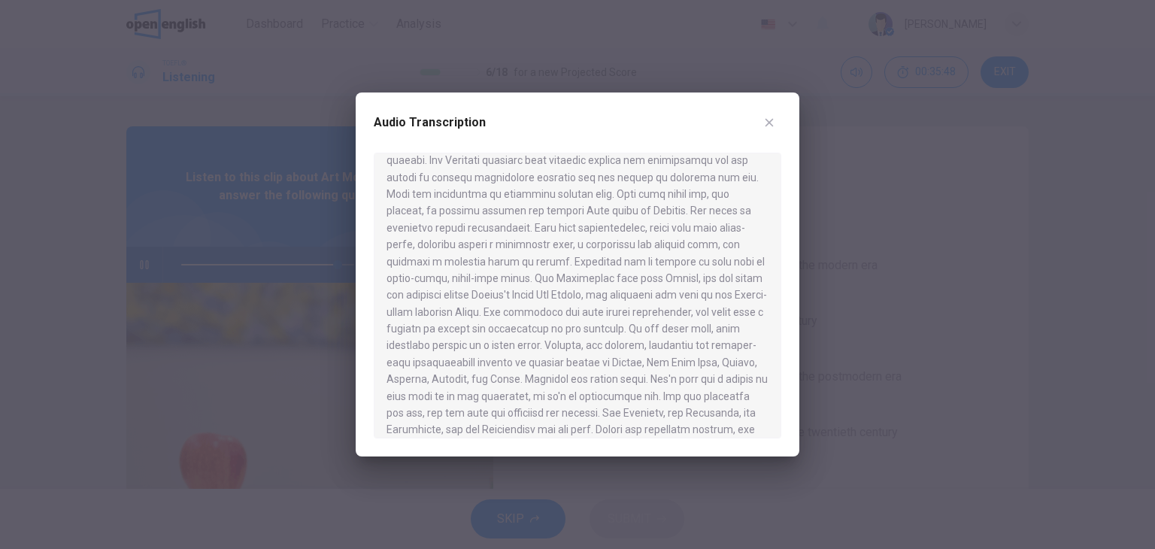
scroll to position [968, 0]
type input "*"
click at [776, 125] on button "button" at bounding box center [769, 122] width 24 height 24
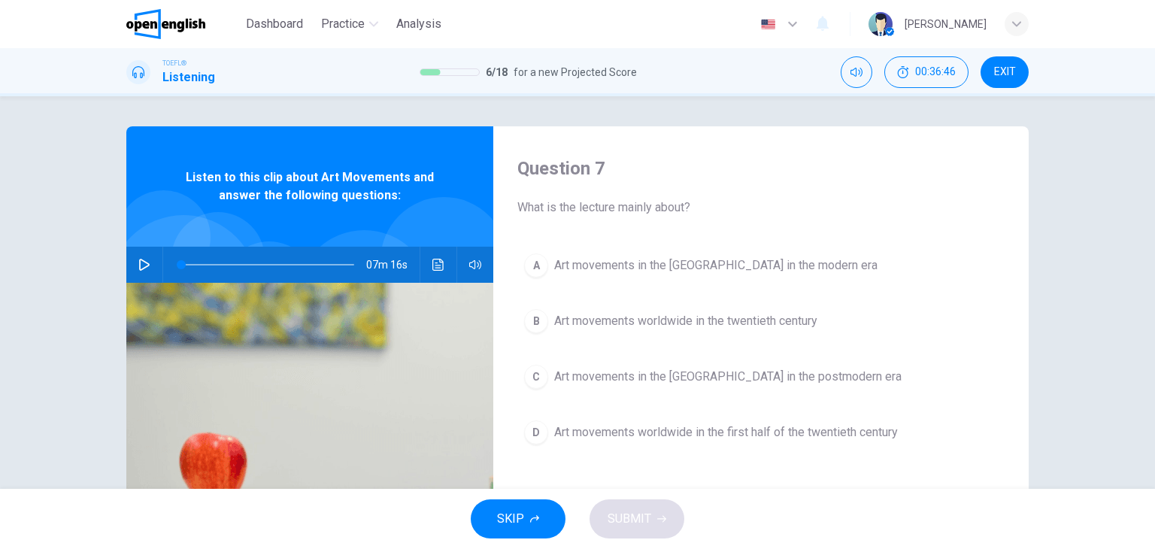
click at [701, 325] on span "Art movements worldwide in the twentieth century" at bounding box center [685, 321] width 263 height 18
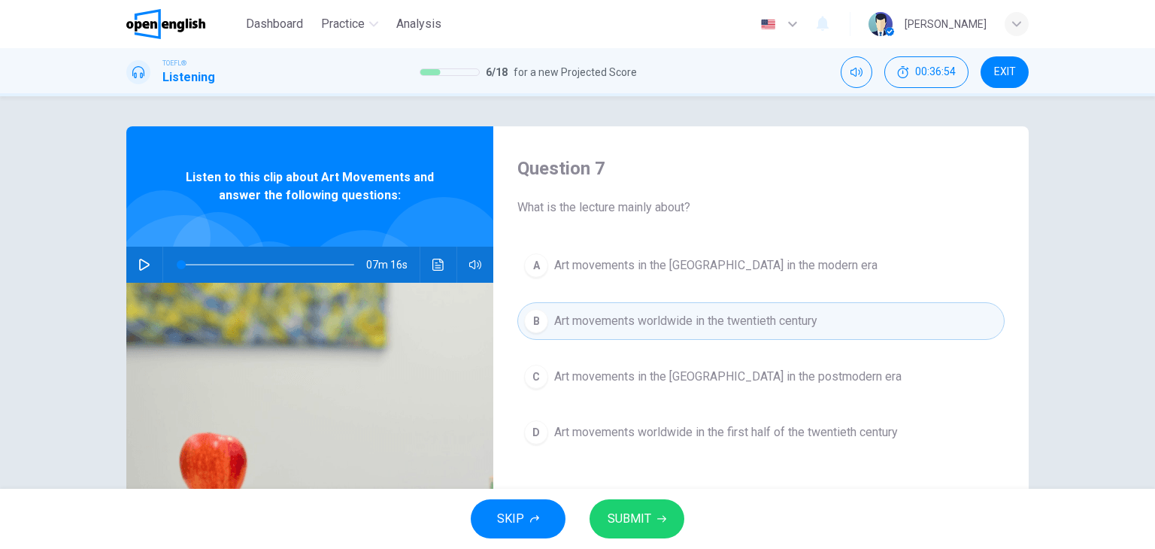
click at [652, 515] on button "SUBMIT" at bounding box center [636, 518] width 95 height 39
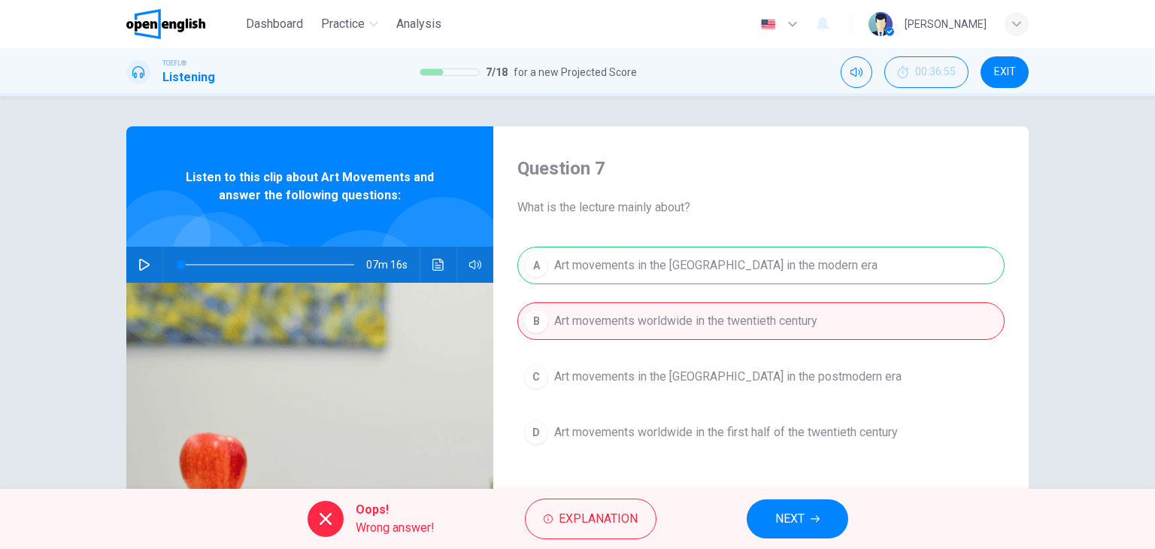
click at [775, 522] on span "NEXT" at bounding box center [789, 518] width 29 height 21
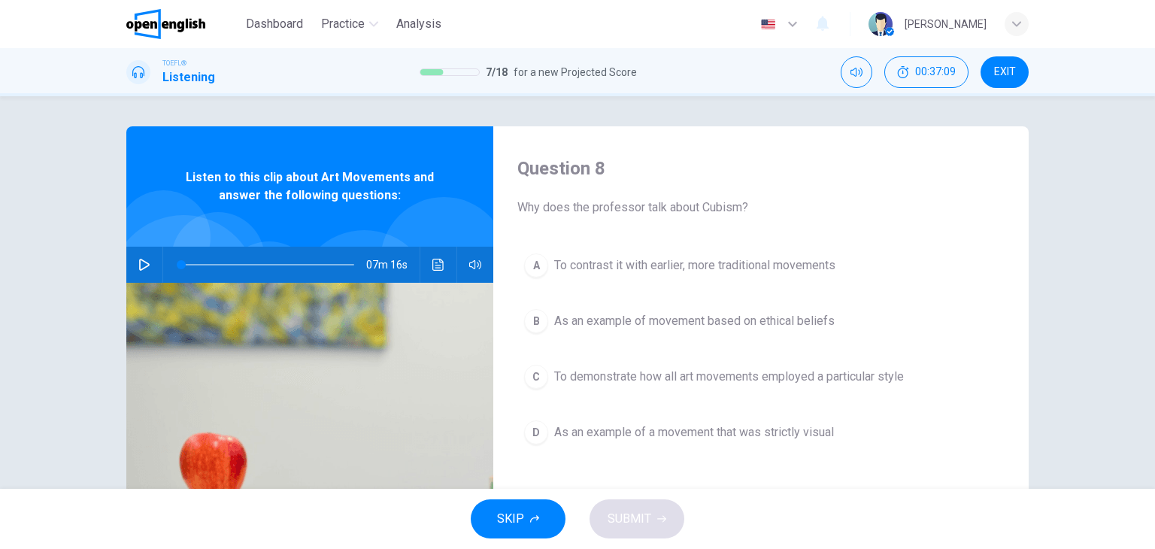
click at [707, 330] on button "B As an example of movement based on ethical beliefs" at bounding box center [760, 321] width 487 height 38
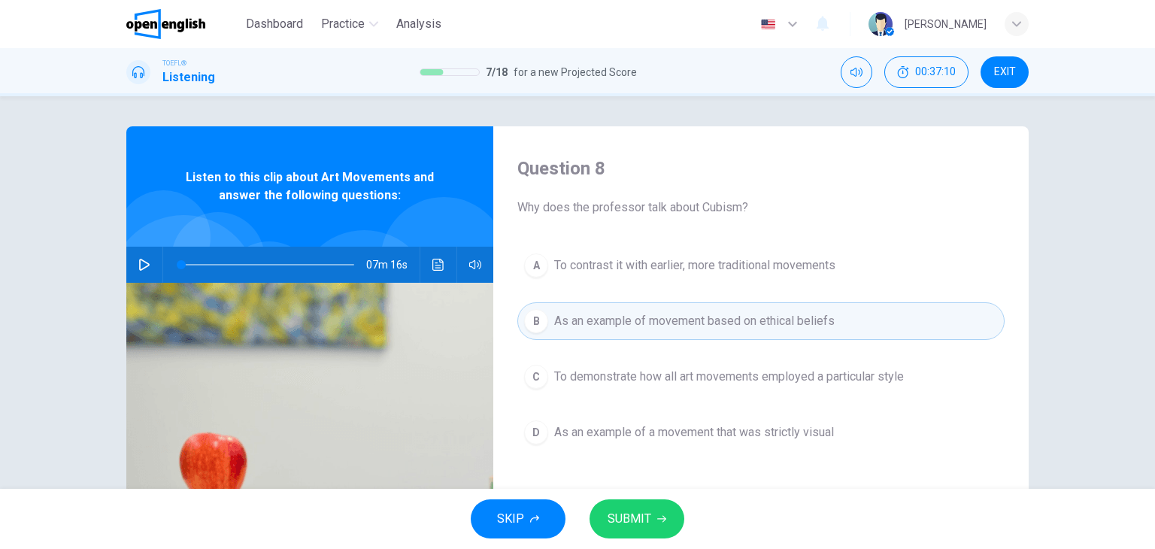
click at [648, 506] on button "SUBMIT" at bounding box center [636, 518] width 95 height 39
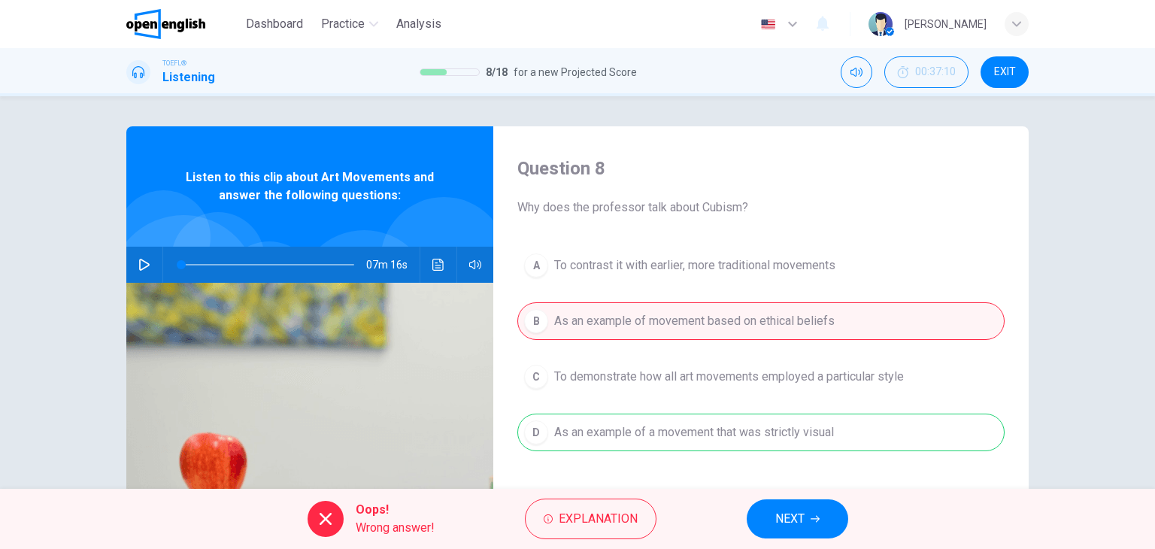
click at [790, 524] on span "NEXT" at bounding box center [789, 518] width 29 height 21
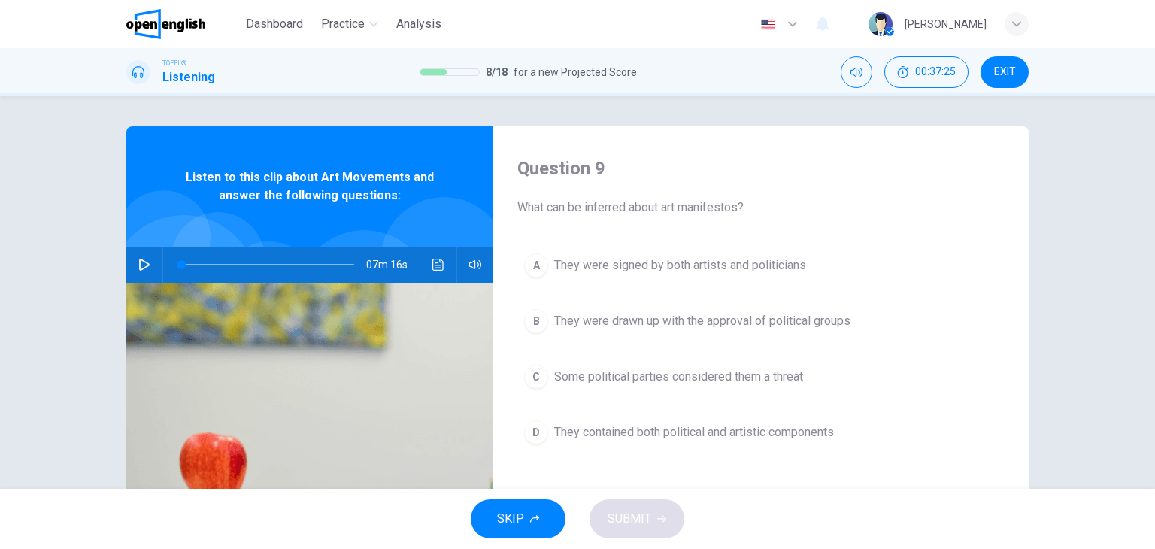
click at [728, 426] on span "They contained both political and artistic components" at bounding box center [694, 432] width 280 height 18
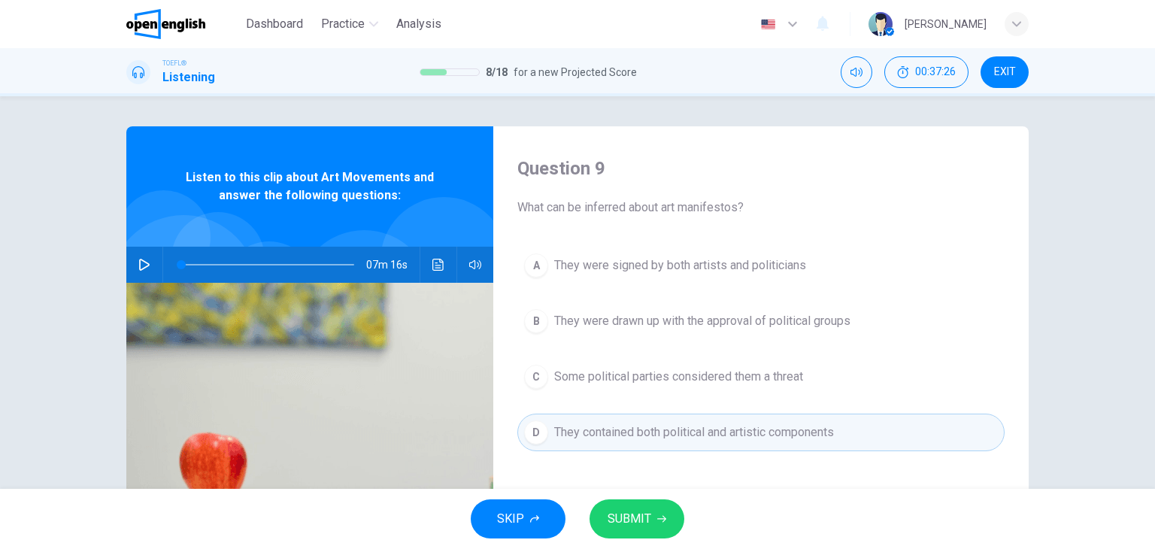
click at [658, 518] on icon "button" at bounding box center [661, 519] width 9 height 7
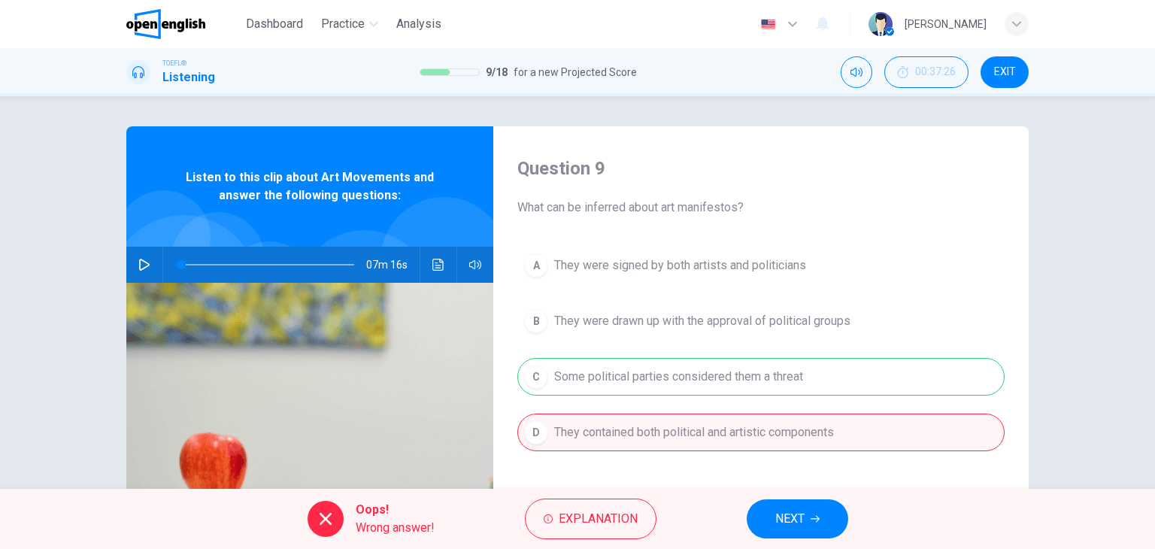
click at [794, 509] on span "NEXT" at bounding box center [789, 518] width 29 height 21
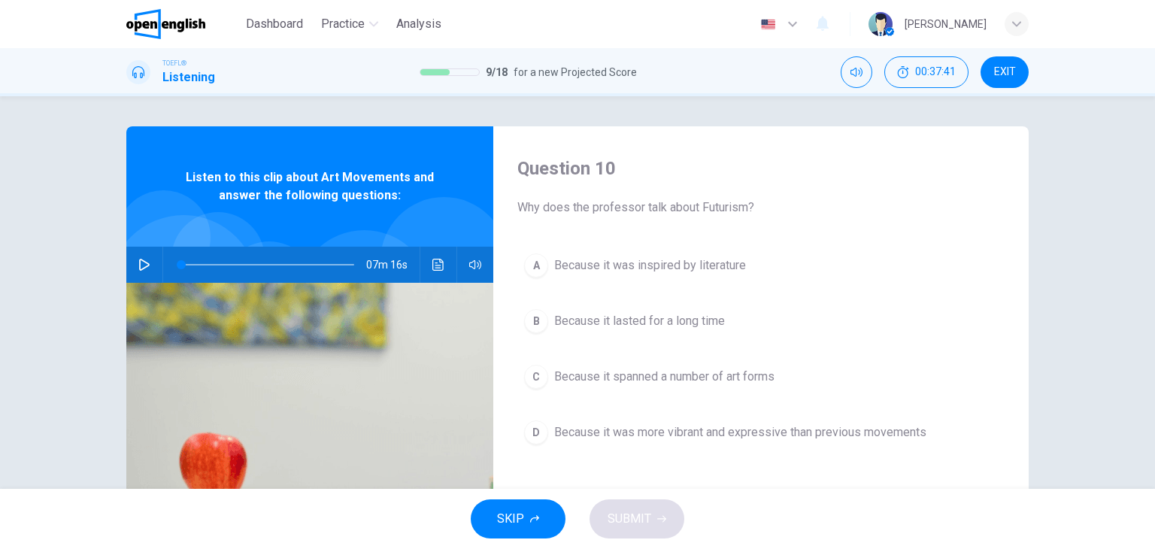
click at [761, 377] on span "Because it spanned a number of art forms" at bounding box center [664, 377] width 220 height 18
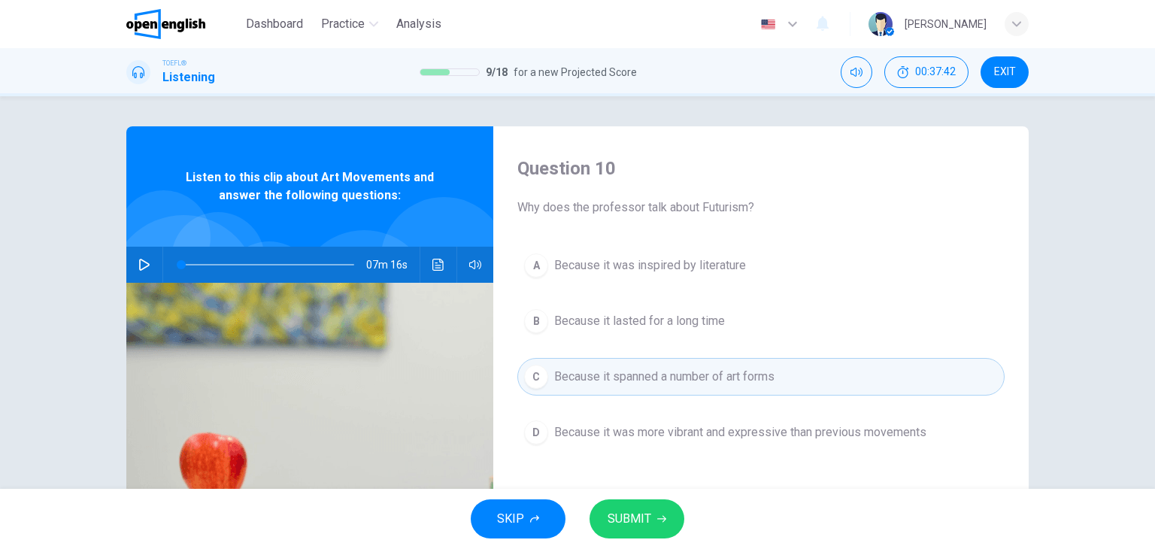
click at [658, 512] on button "SUBMIT" at bounding box center [636, 518] width 95 height 39
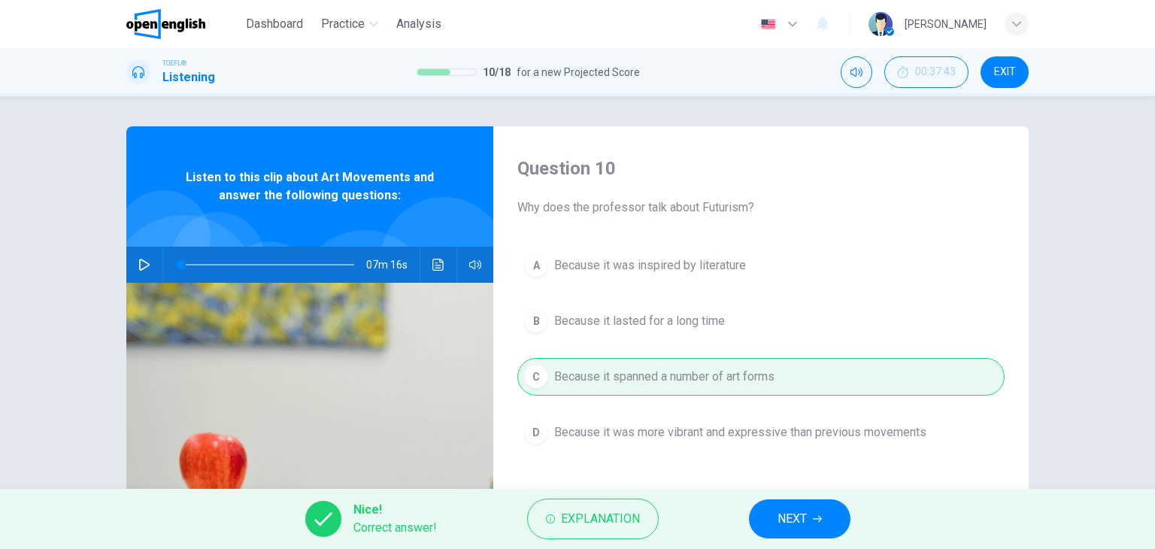
click at [807, 518] on span "NEXT" at bounding box center [791, 518] width 29 height 21
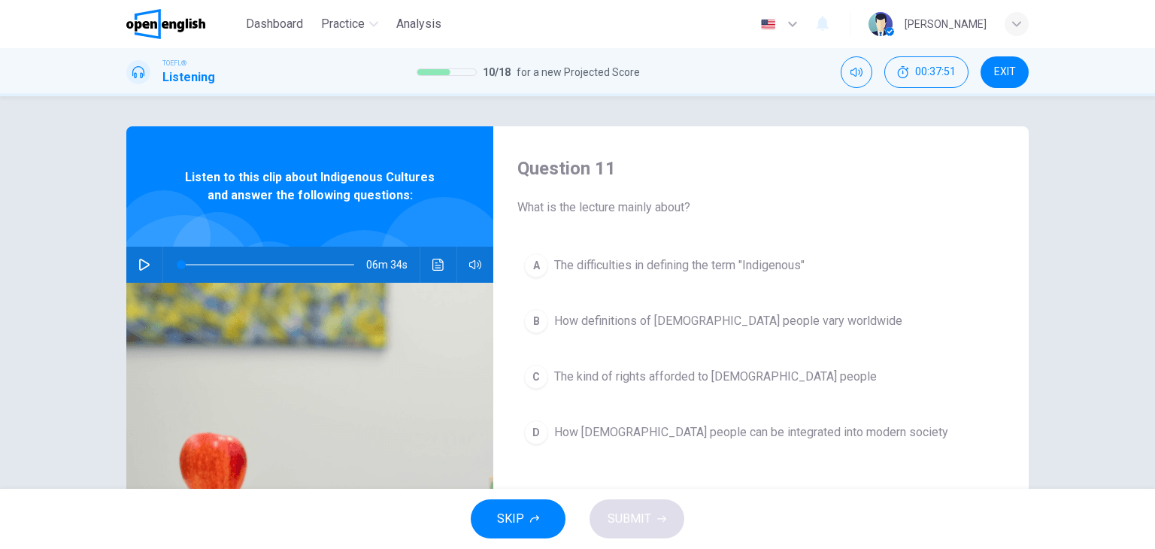
click at [138, 262] on icon "button" at bounding box center [144, 265] width 12 height 12
click at [437, 269] on icon "Click to see the audio transcription" at bounding box center [438, 265] width 12 height 12
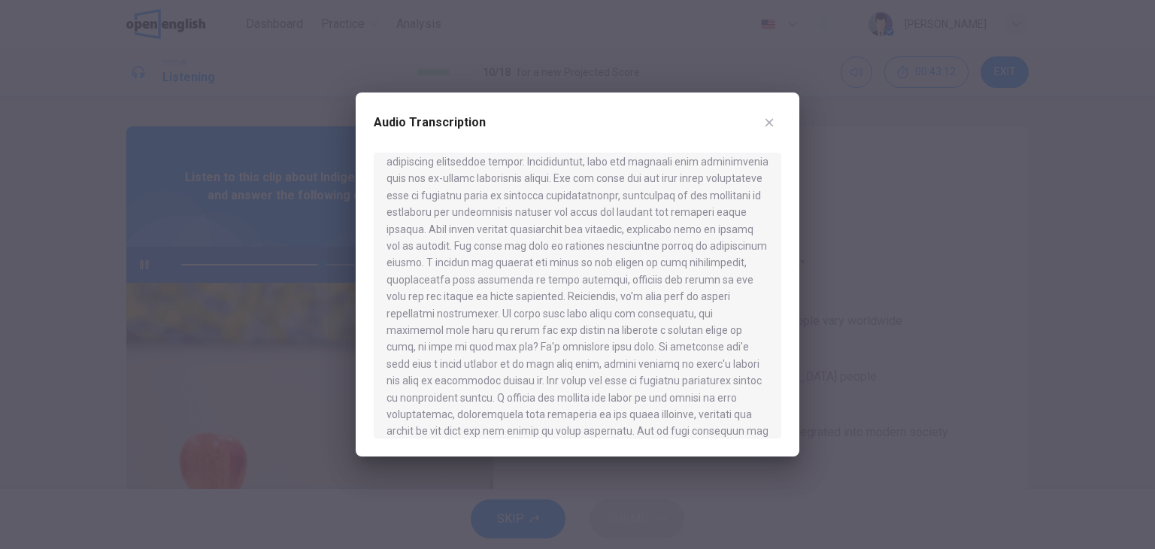
scroll to position [1052, 0]
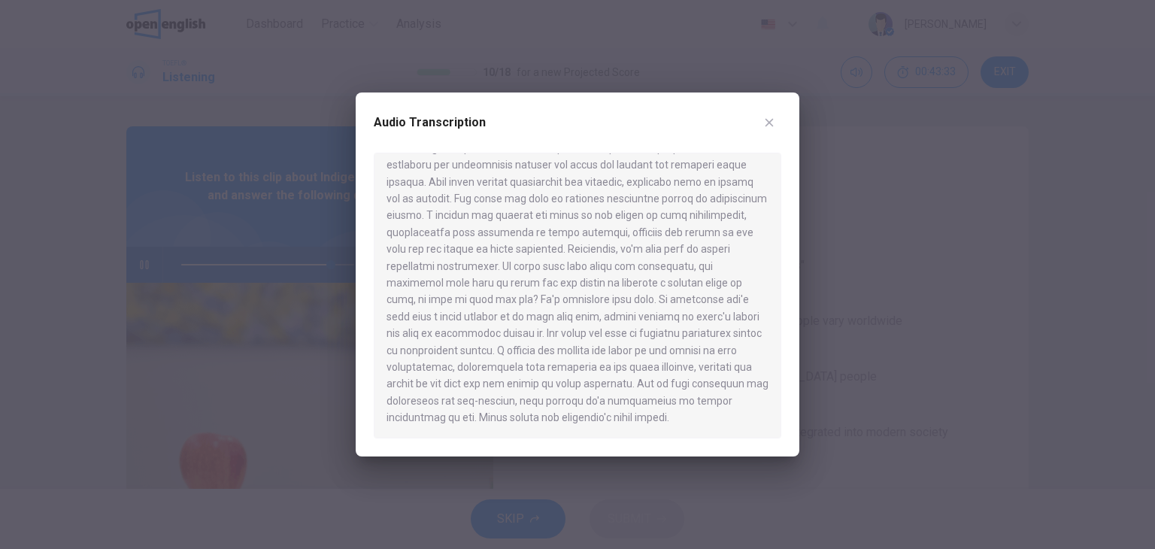
click at [256, 107] on div at bounding box center [577, 274] width 1155 height 549
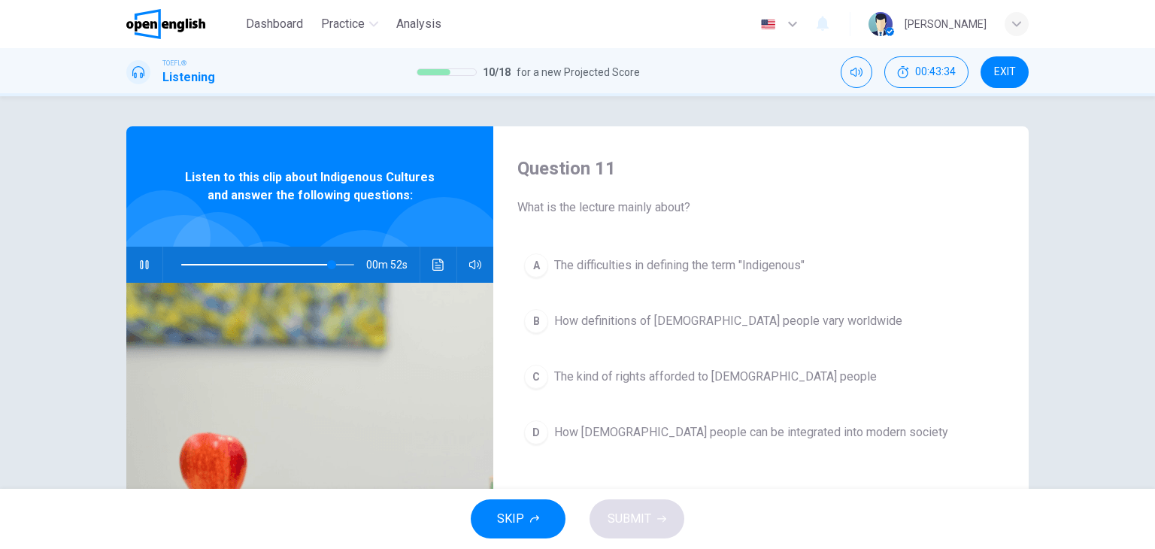
click at [144, 262] on icon "button" at bounding box center [144, 264] width 8 height 9
type input "**"
